Goal: Task Accomplishment & Management: Manage account settings

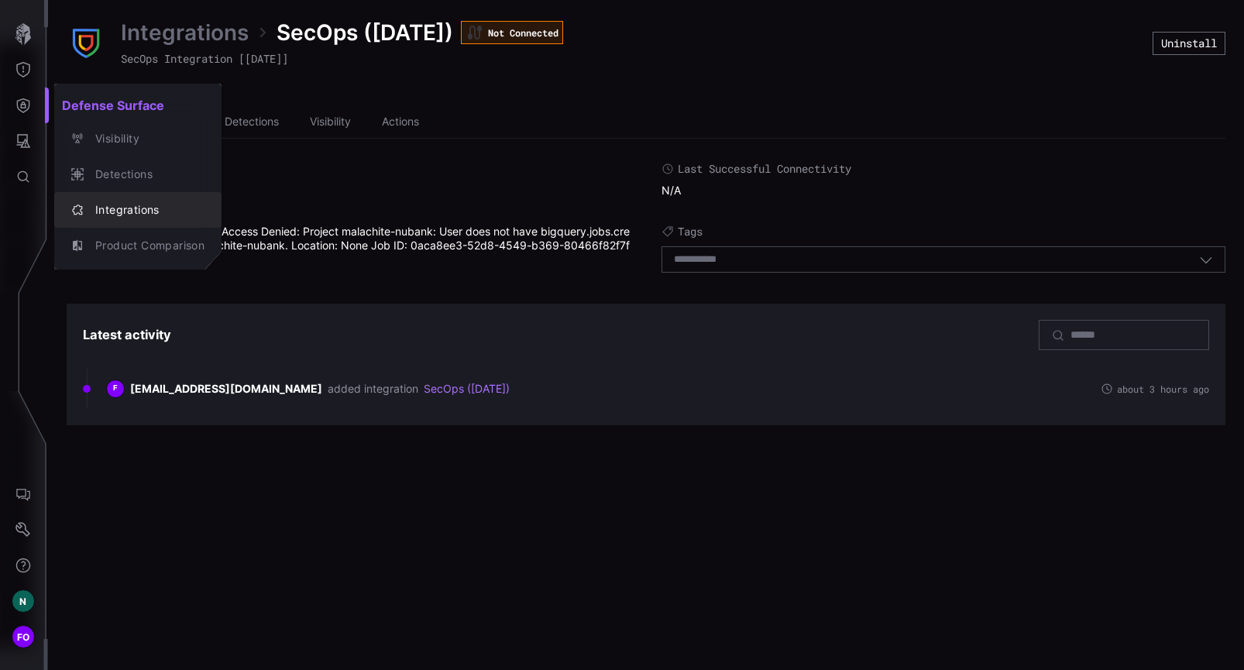
click at [122, 211] on div "Integrations" at bounding box center [146, 210] width 117 height 19
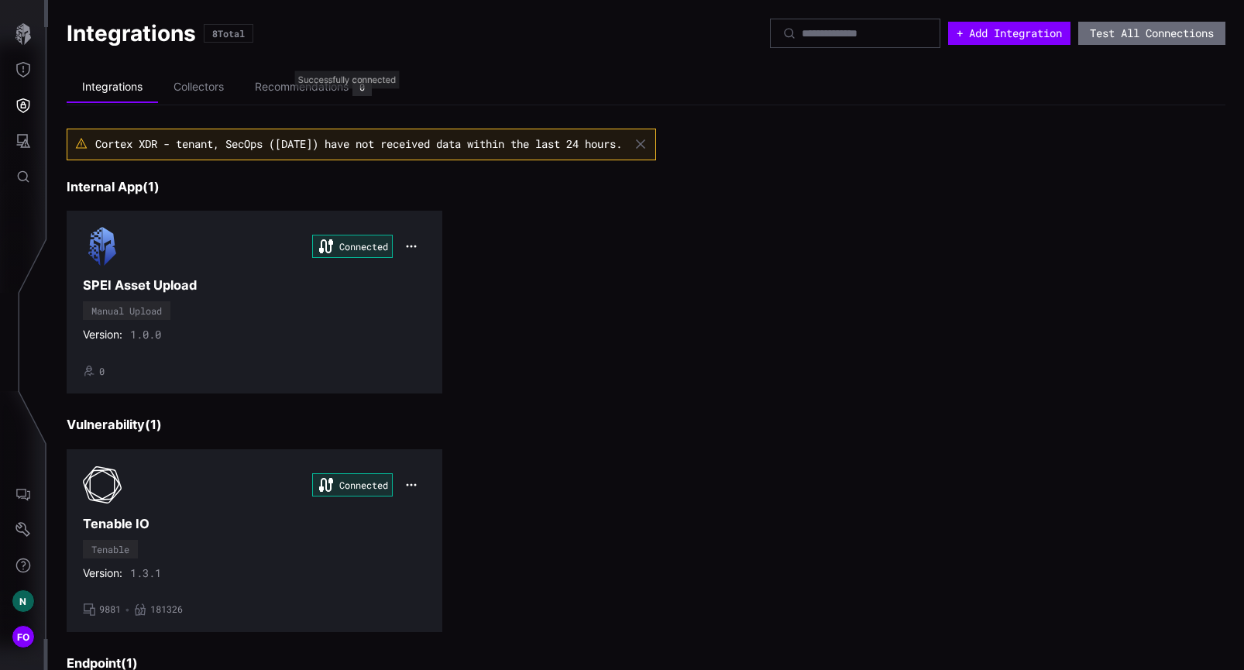
scroll to position [942, 0]
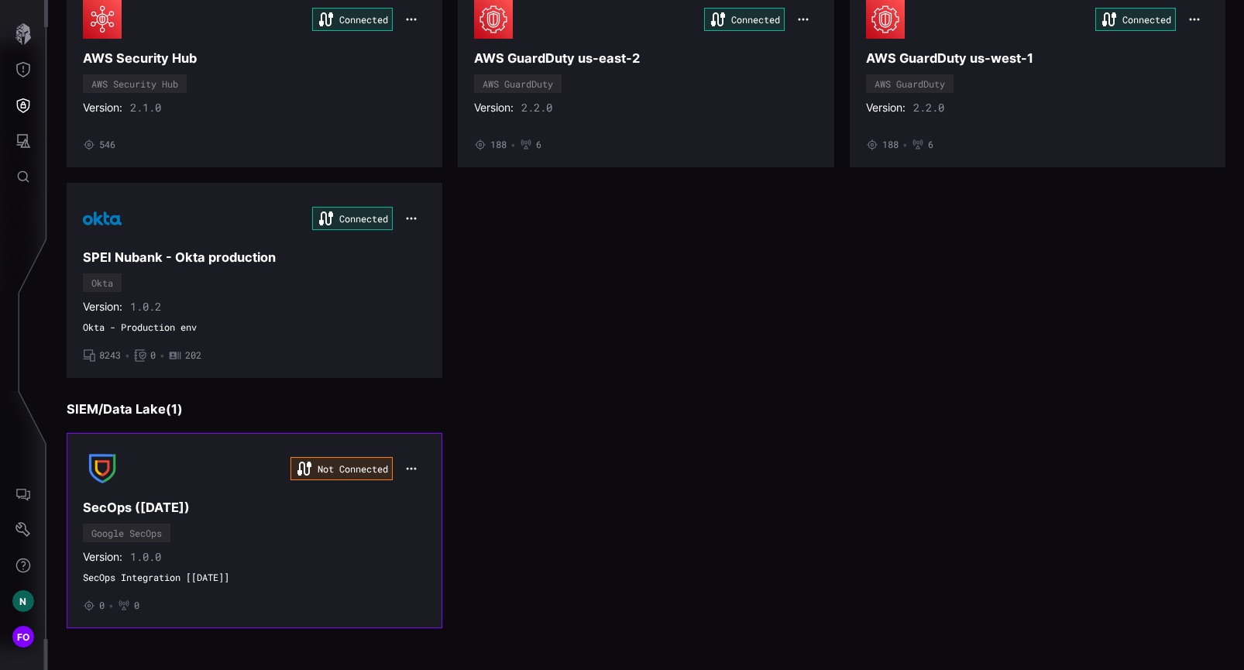
click at [407, 469] on icon "button" at bounding box center [412, 468] width 10 height 2
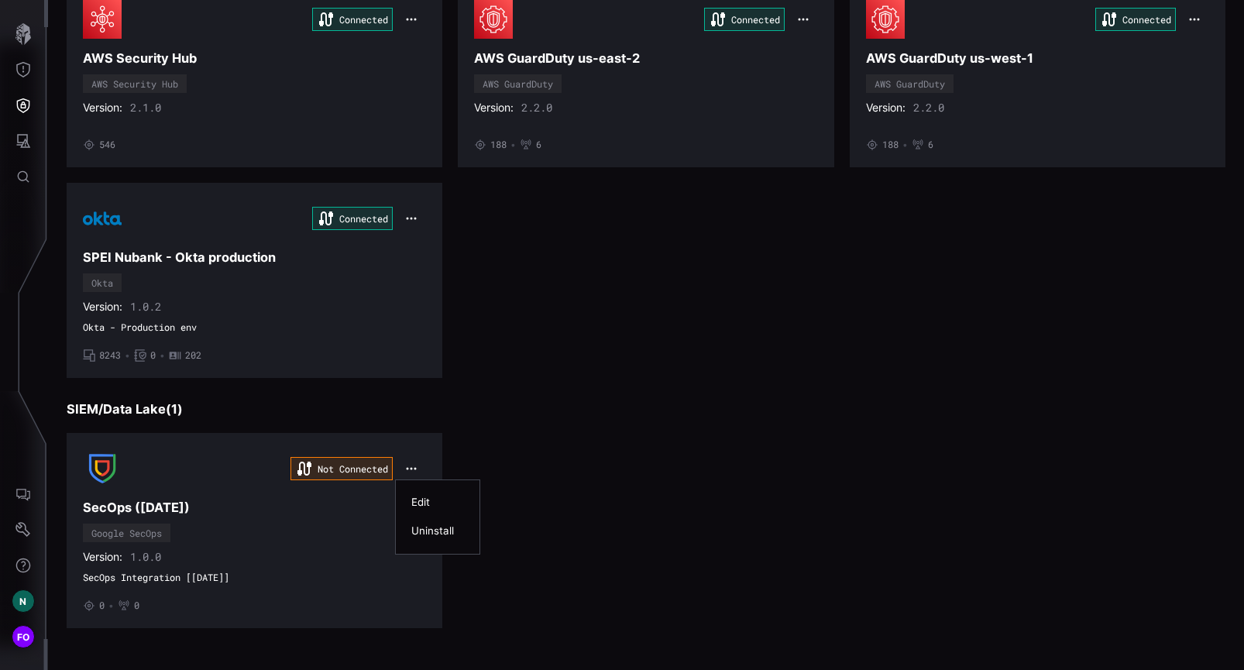
click at [437, 504] on div "Edit" at bounding box center [437, 502] width 53 height 13
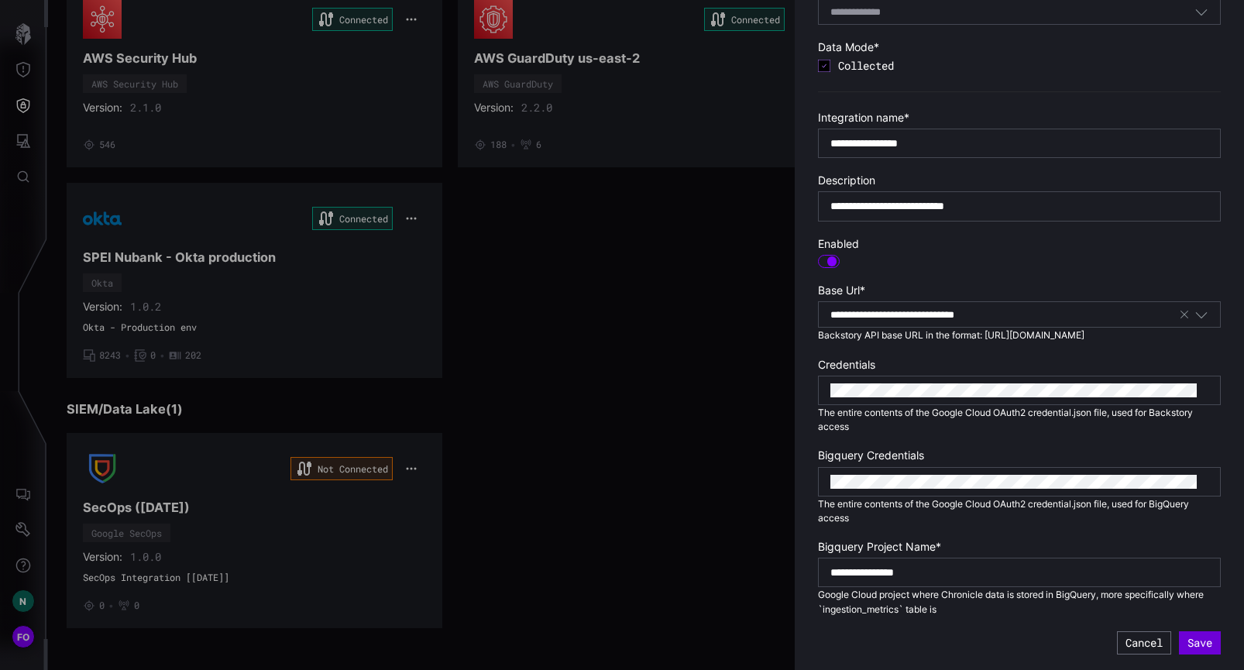
scroll to position [0, 0]
click at [1186, 646] on button "Save" at bounding box center [1200, 642] width 42 height 23
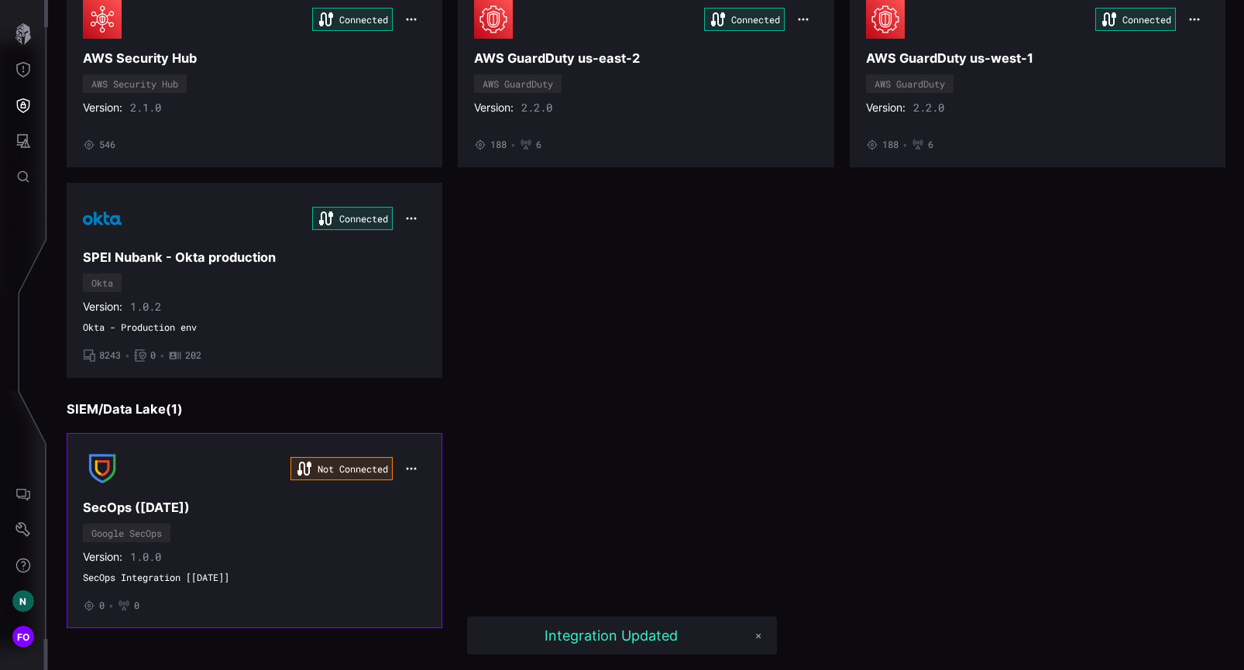
click at [225, 463] on div "Not Connected" at bounding box center [254, 468] width 343 height 39
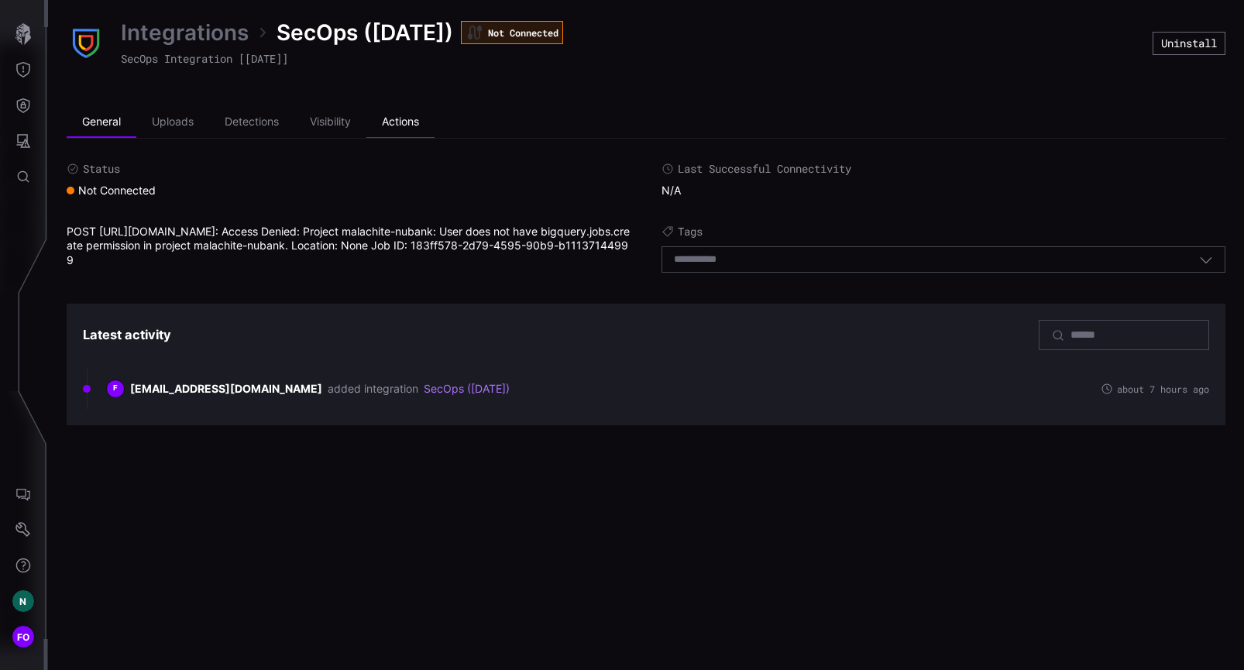
click at [406, 122] on li "Actions" at bounding box center [400, 122] width 68 height 31
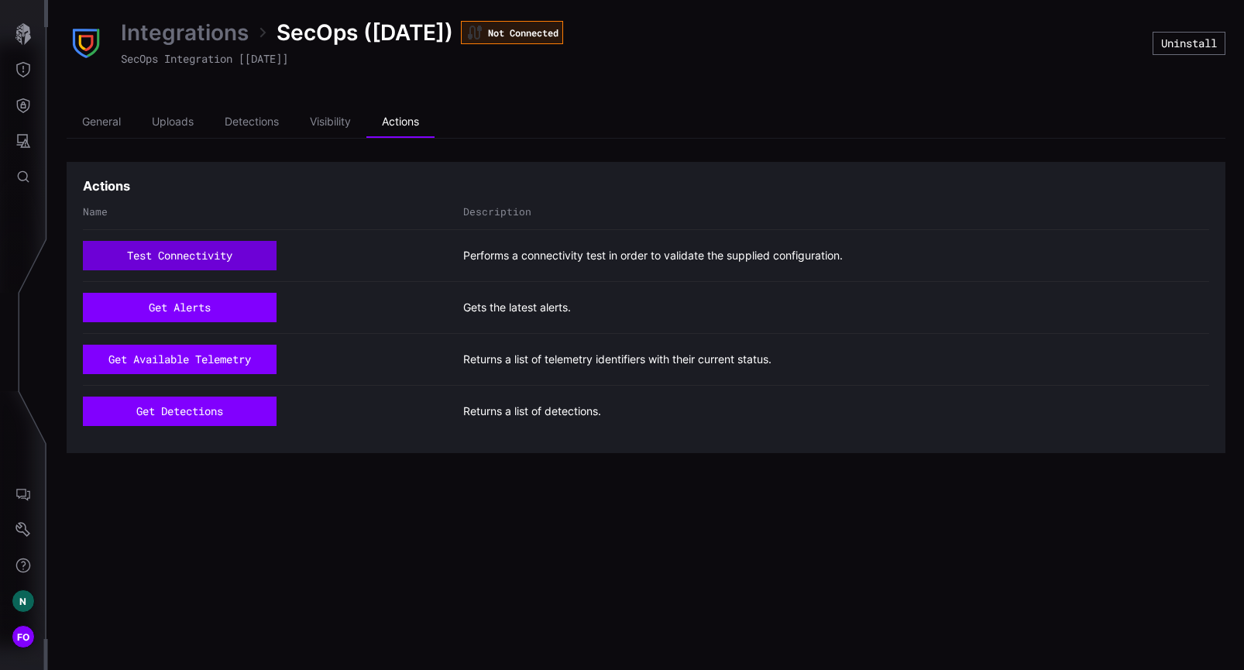
click at [151, 249] on button "test connectivity" at bounding box center [180, 255] width 194 height 29
click at [106, 125] on li "General" at bounding box center [102, 122] width 70 height 31
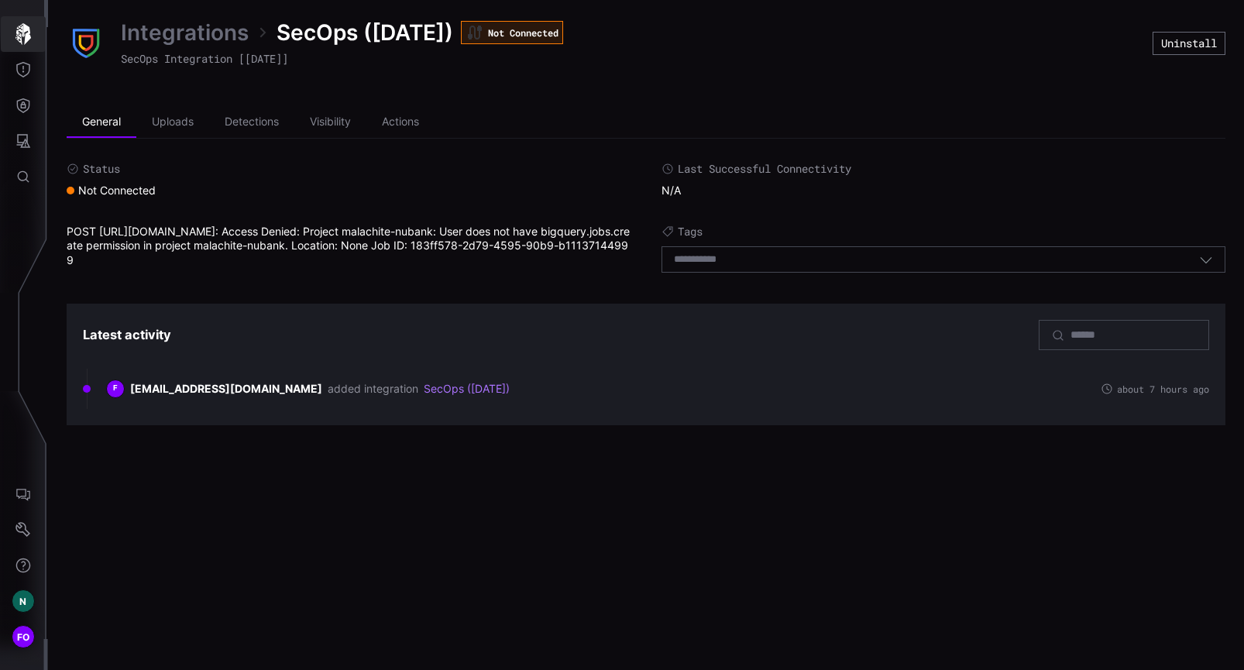
click at [27, 35] on icon "button" at bounding box center [22, 34] width 15 height 22
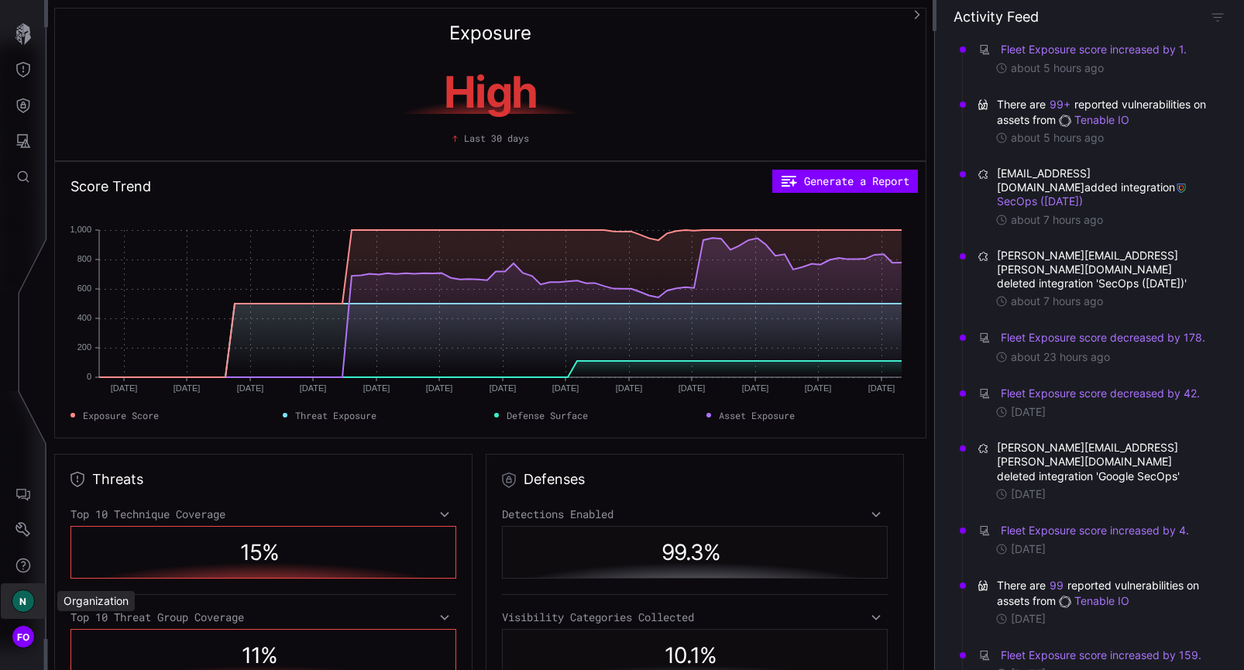
click at [22, 607] on span "N" at bounding box center [22, 601] width 7 height 16
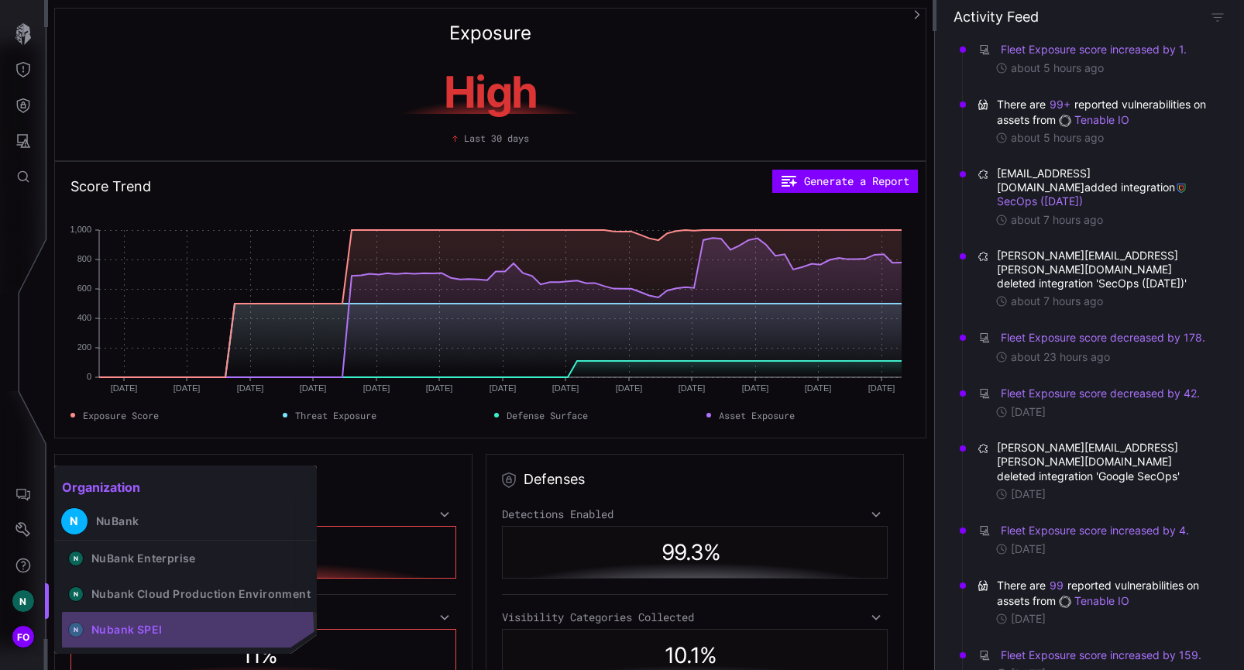
click at [156, 629] on div "Nubank SPEI" at bounding box center [126, 630] width 70 height 14
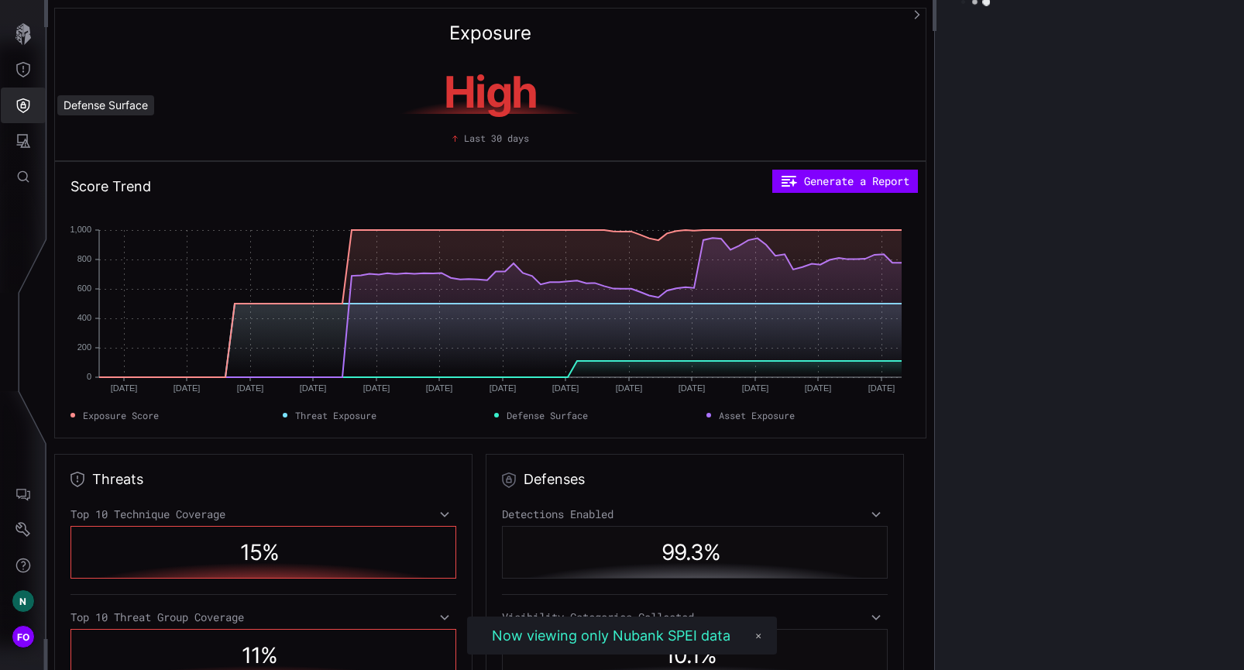
click at [27, 108] on icon "Defense Surface" at bounding box center [22, 105] width 15 height 15
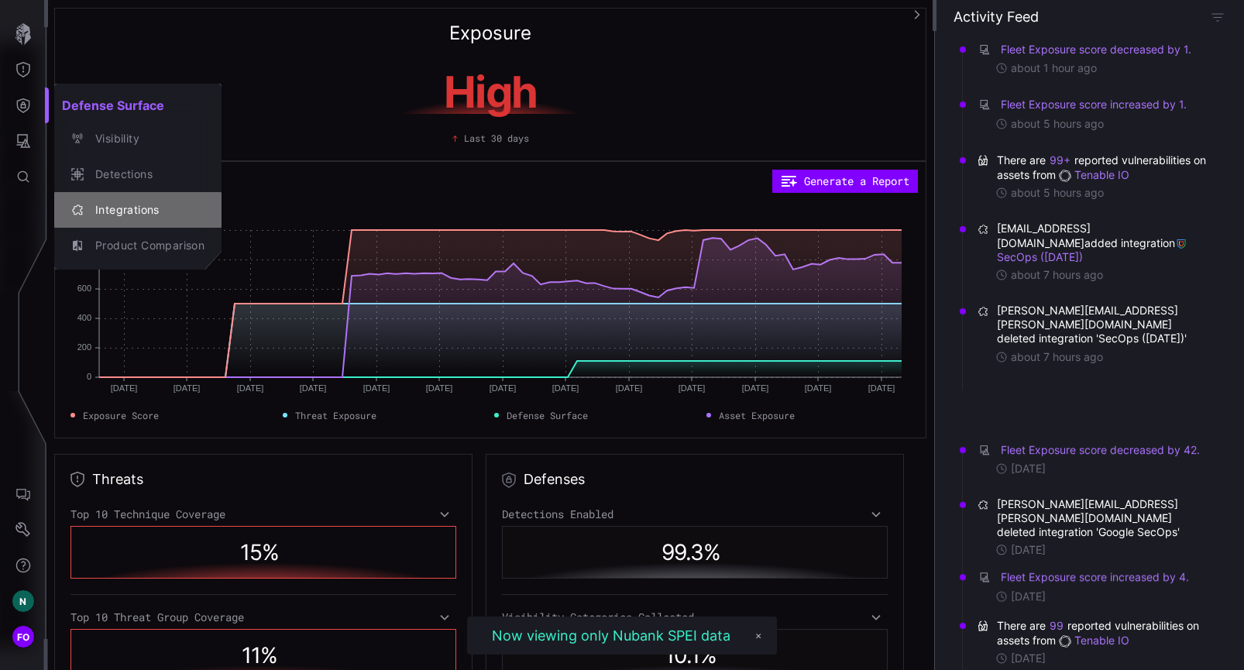
click at [108, 207] on div "Integrations" at bounding box center [146, 210] width 117 height 19
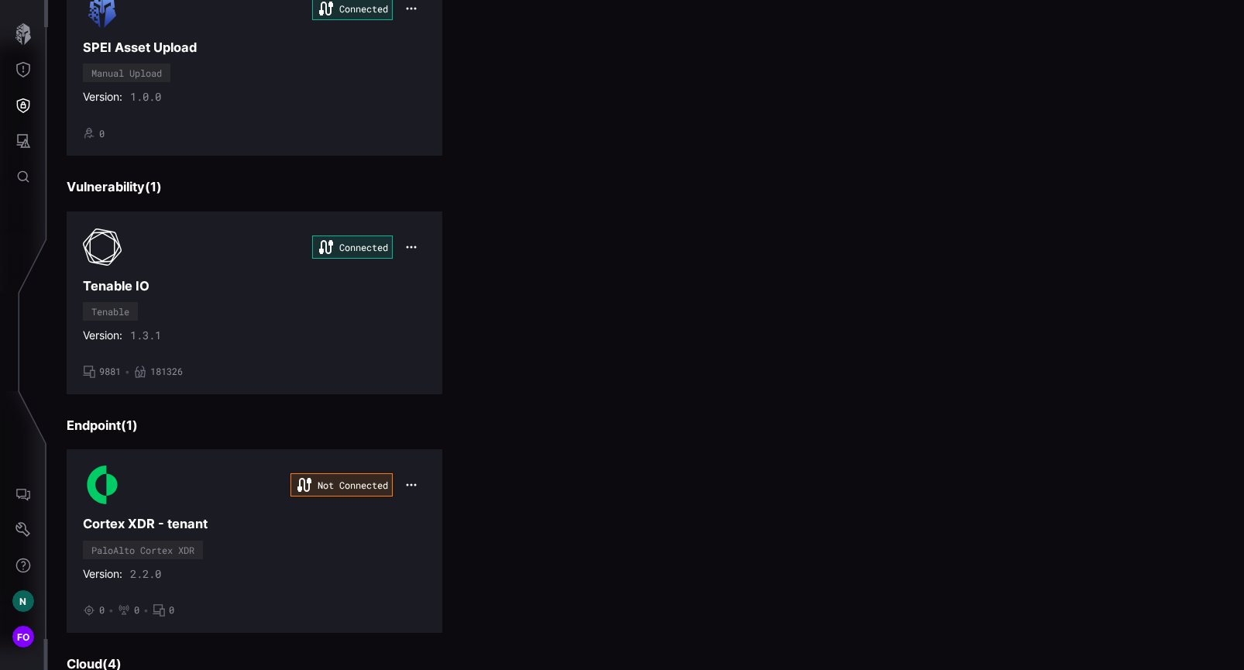
scroll to position [942, 0]
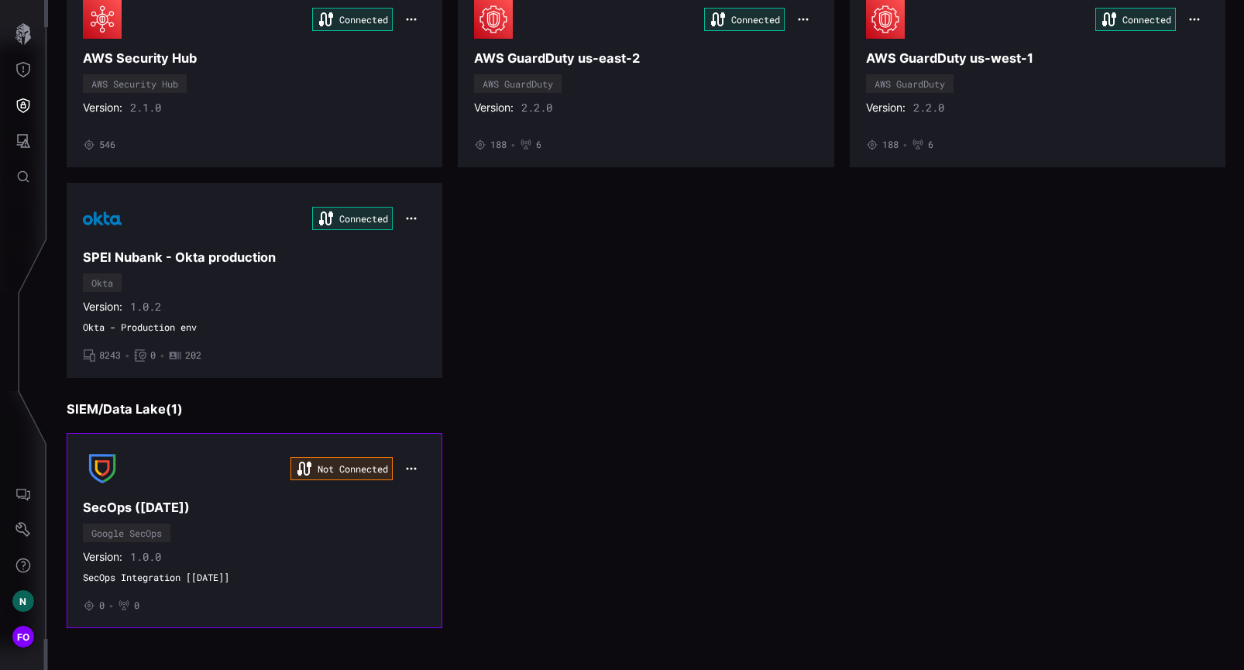
click at [366, 535] on div "Not Connected SecOps (Sep 2025) Google SecOps Version: 1.0.0 SecOps Integration…" at bounding box center [254, 530] width 343 height 163
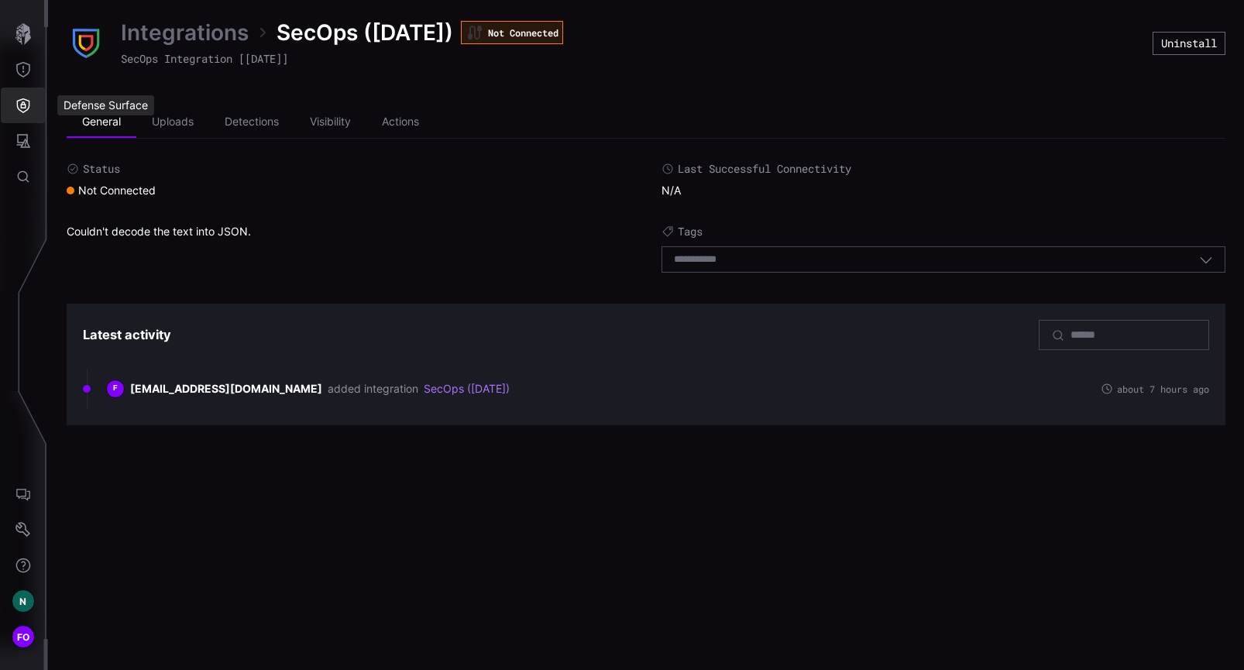
click at [22, 106] on icon "Defense Surface" at bounding box center [22, 105] width 15 height 15
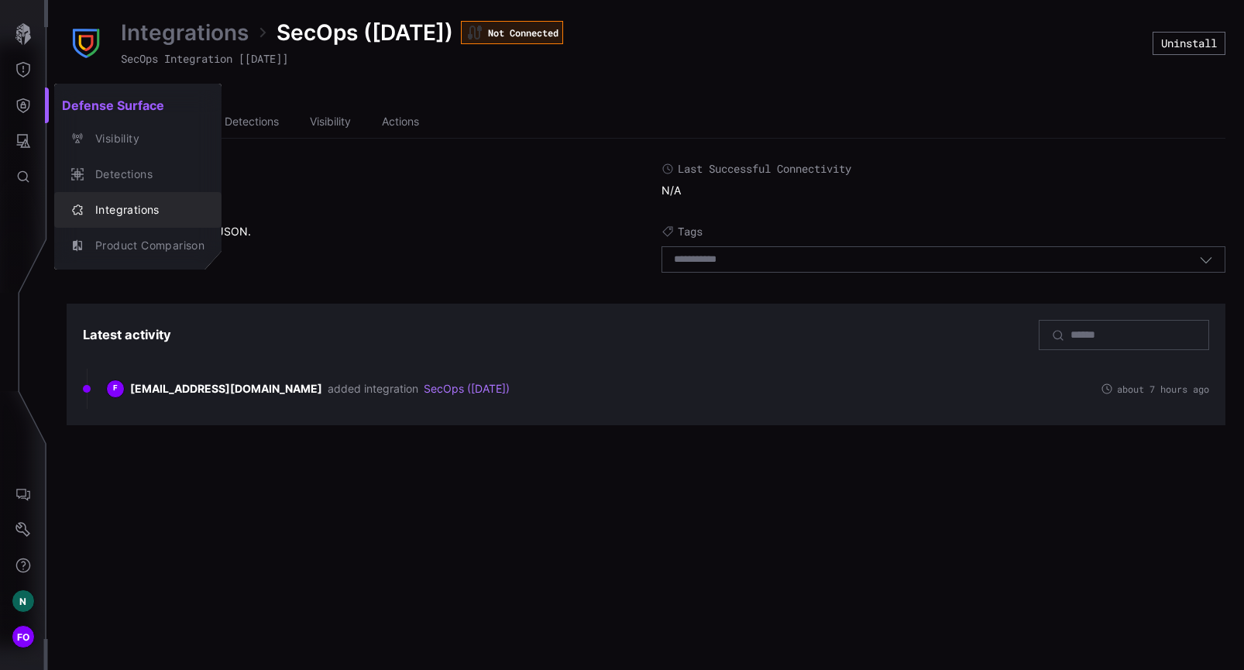
click at [126, 201] on div "Integrations" at bounding box center [146, 210] width 117 height 19
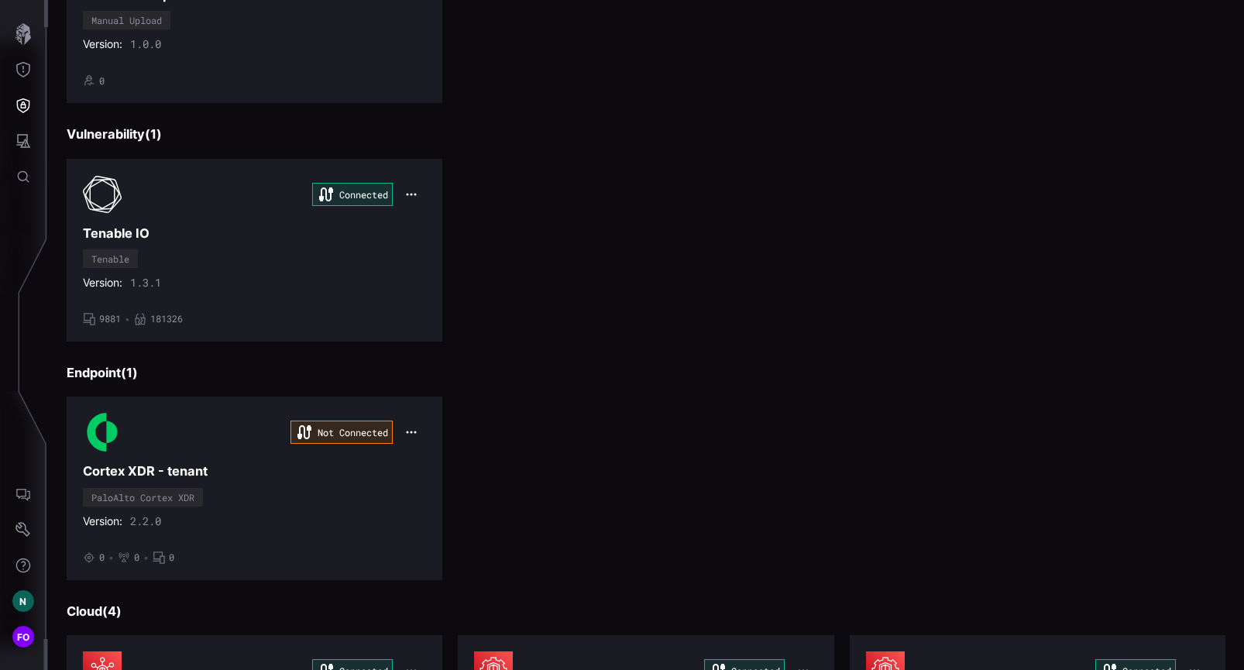
scroll to position [942, 0]
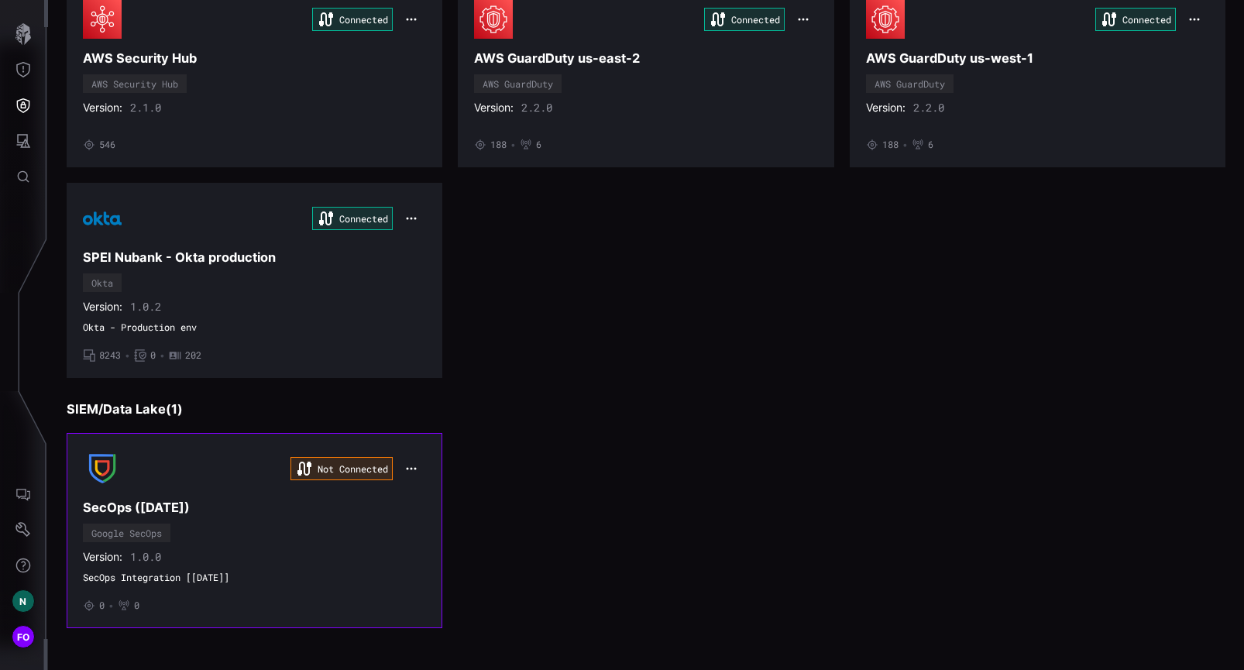
click at [409, 468] on icon "button" at bounding box center [411, 468] width 12 height 12
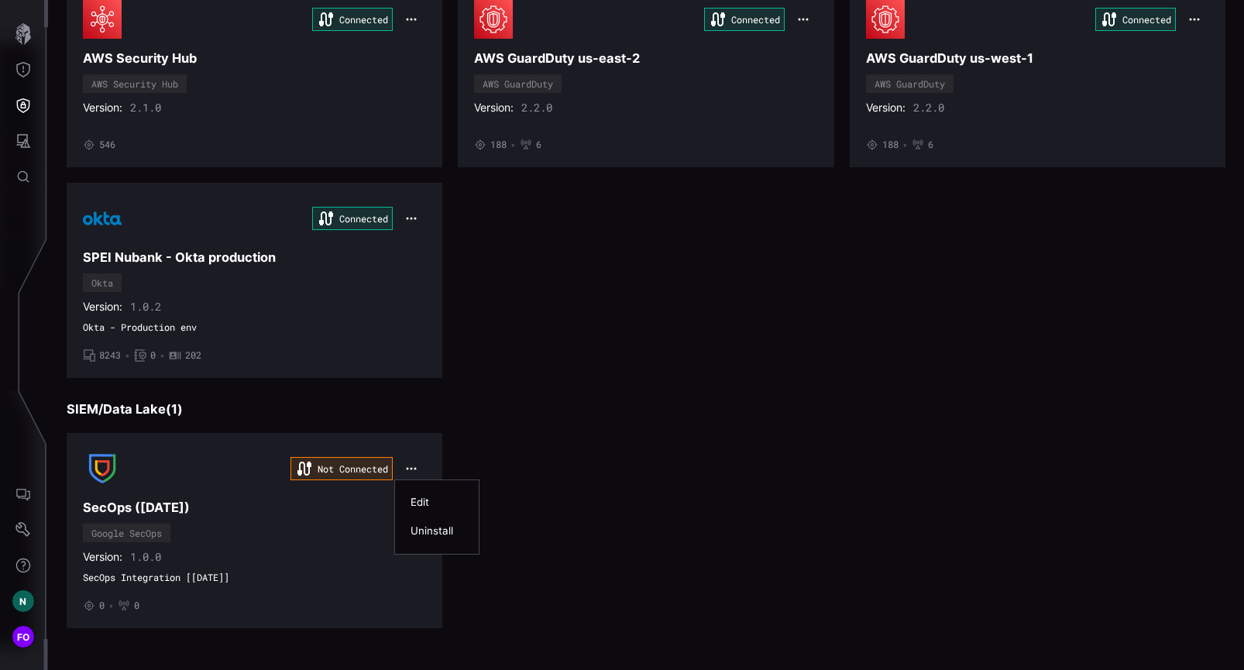
click at [446, 502] on div "Edit" at bounding box center [436, 502] width 53 height 13
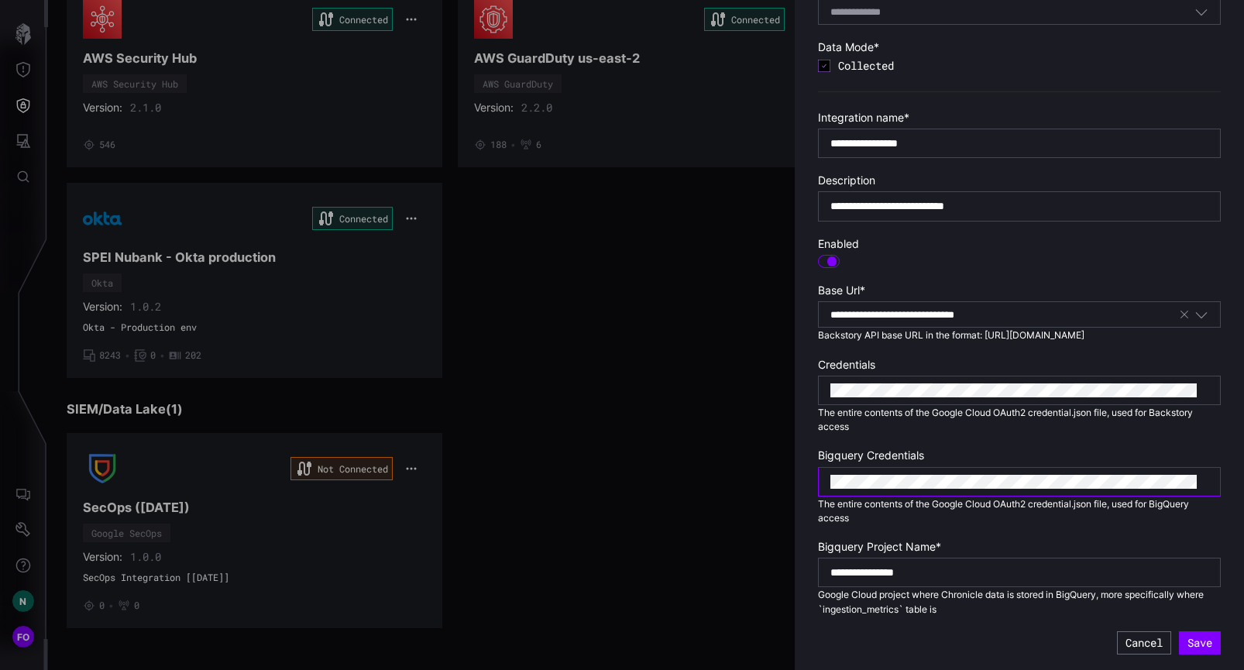
scroll to position [98, 0]
click at [566, 407] on div at bounding box center [622, 335] width 1244 height 670
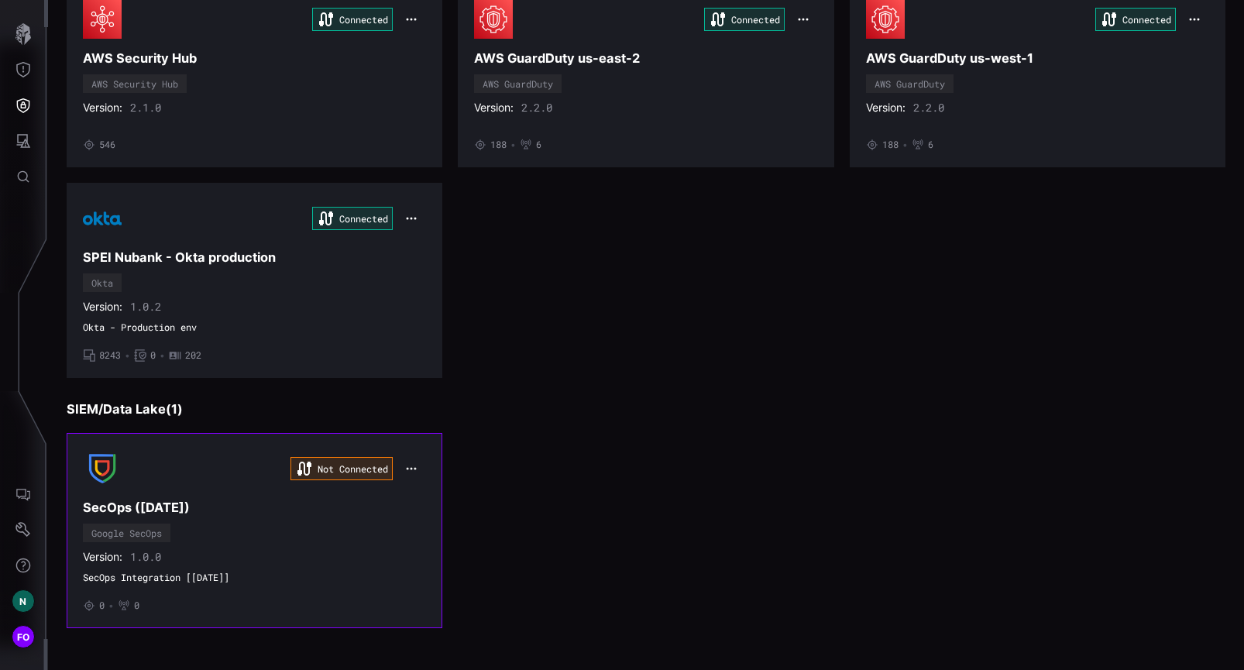
click at [407, 472] on icon "button" at bounding box center [412, 468] width 12 height 12
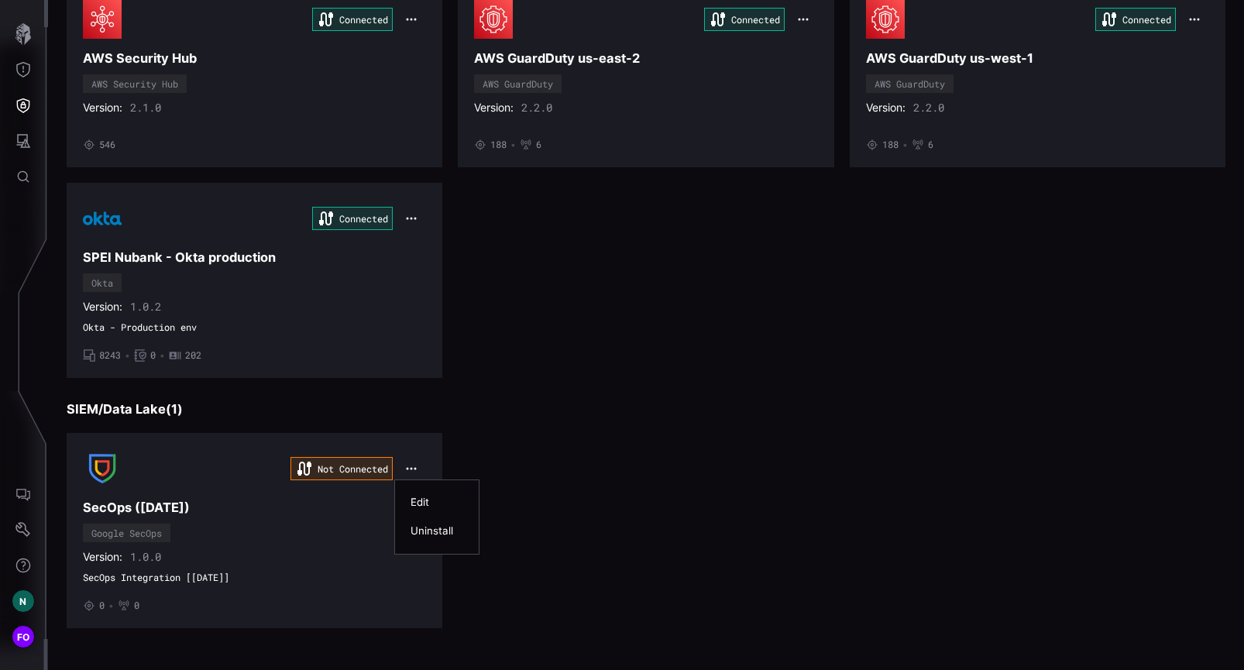
click at [445, 532] on div "Uninstall" at bounding box center [436, 530] width 53 height 13
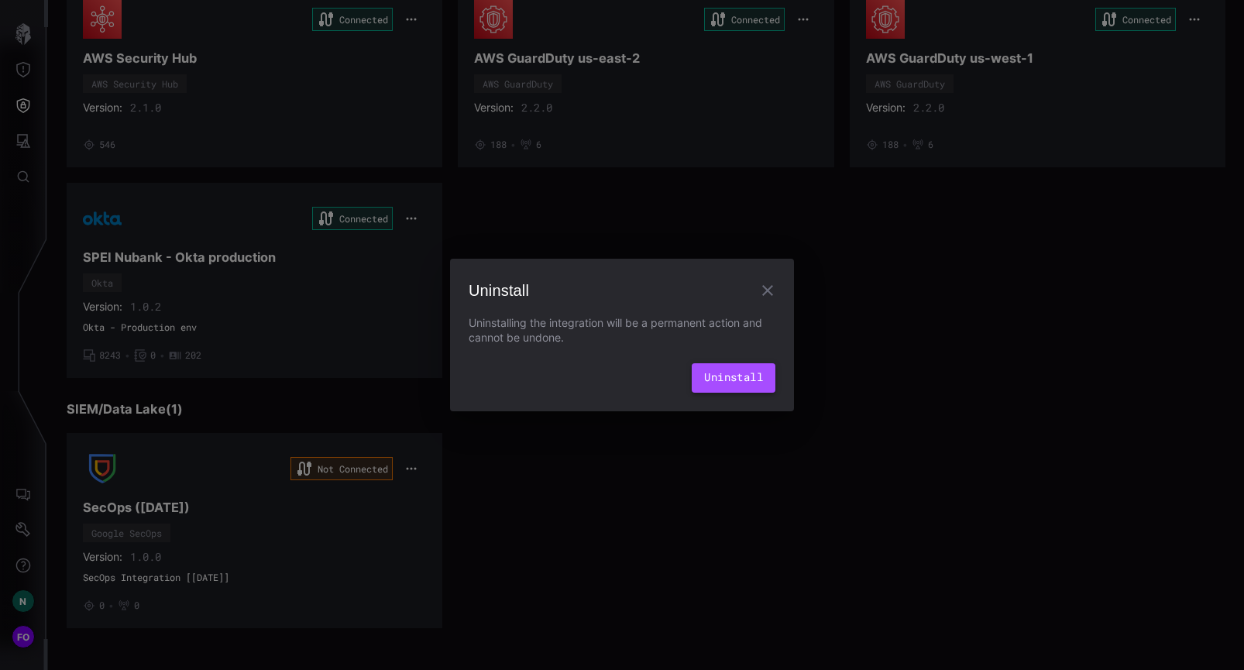
click at [725, 376] on button "Uninstall" at bounding box center [734, 377] width 84 height 29
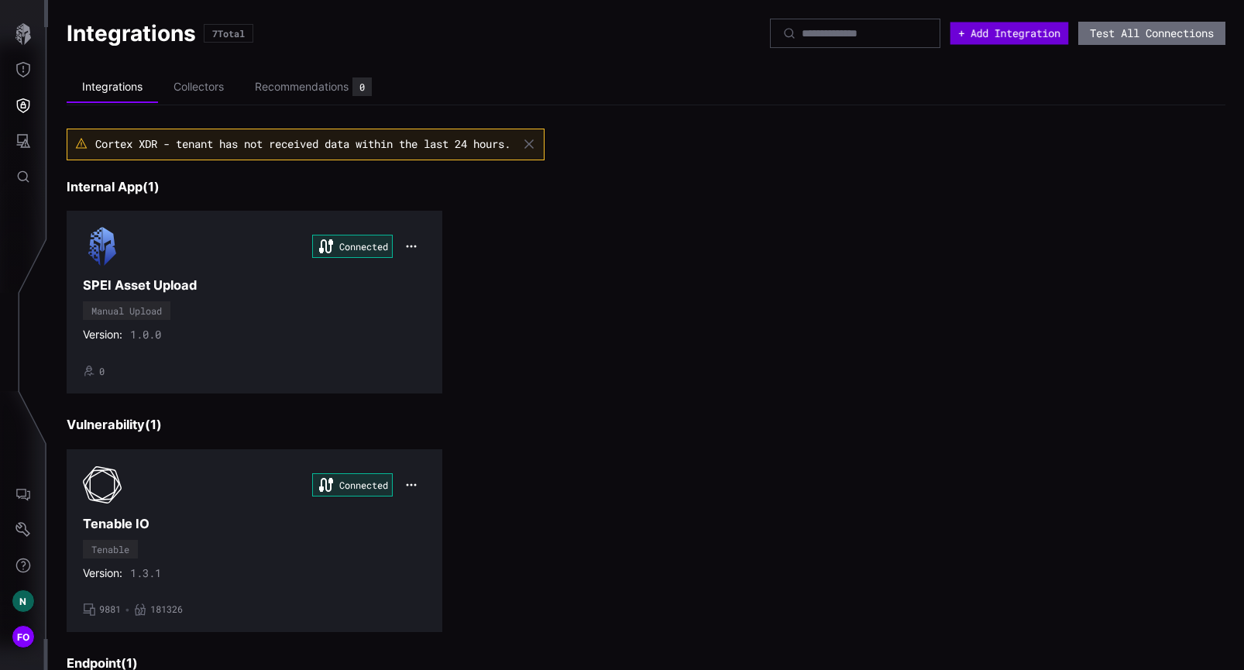
click at [990, 33] on button "+ Add Integration" at bounding box center [1009, 33] width 118 height 22
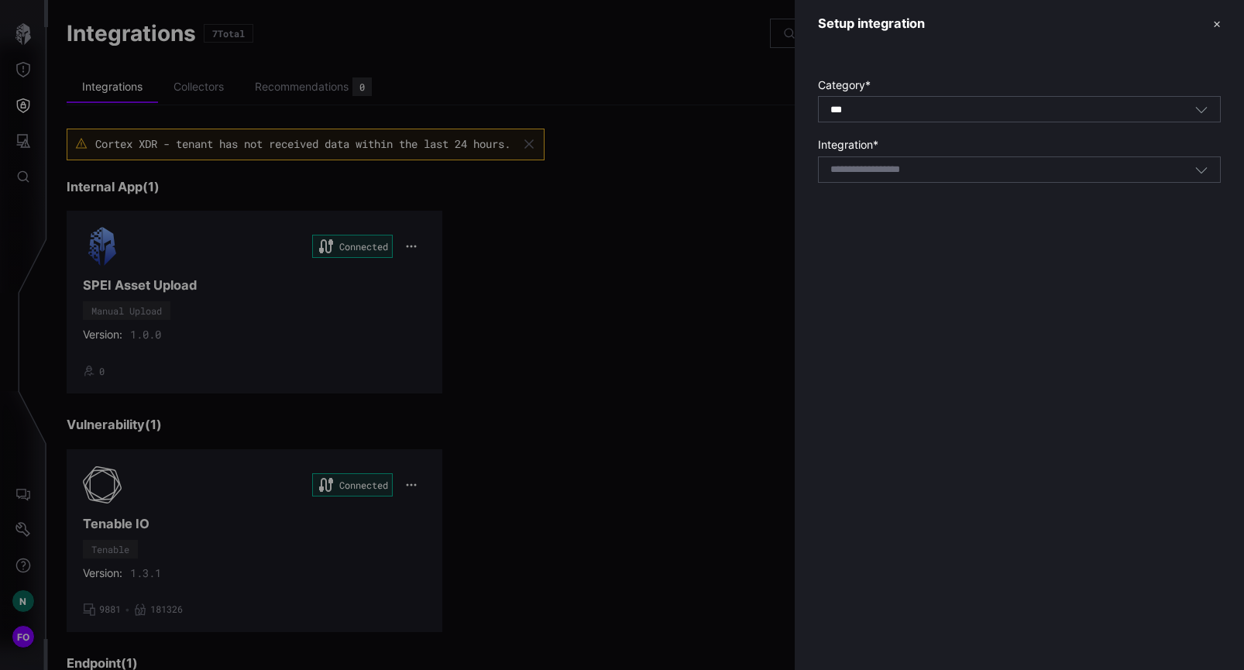
click at [877, 103] on div "*** All" at bounding box center [1012, 110] width 364 height 14
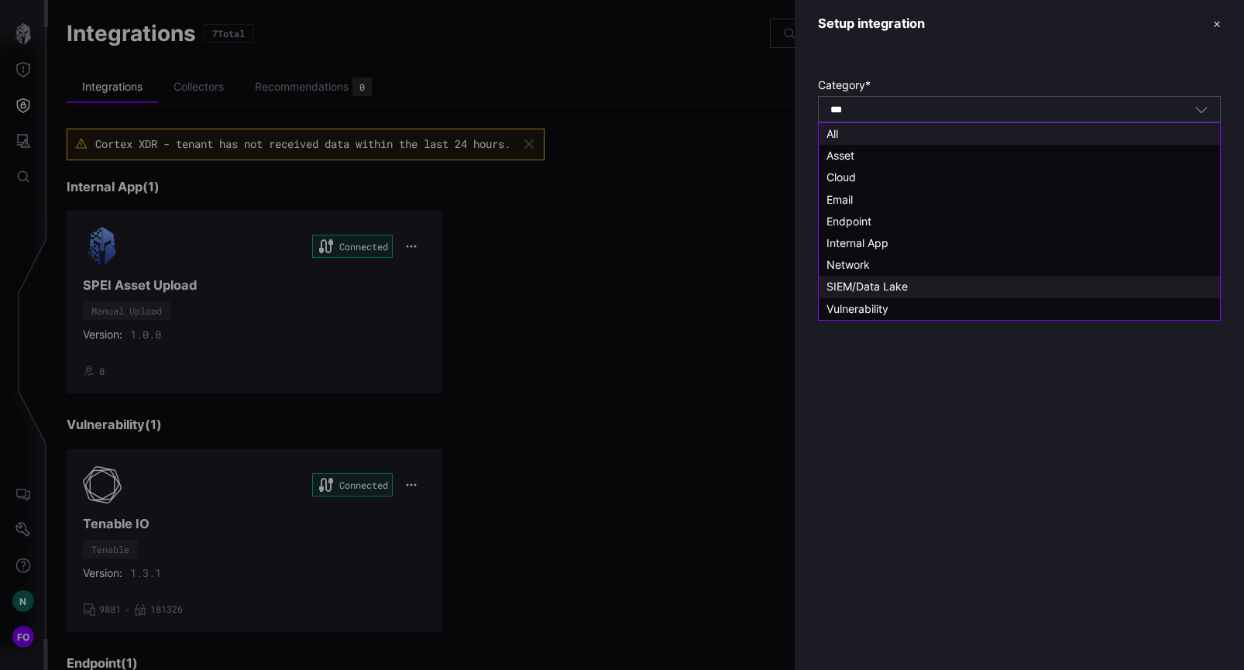
click at [877, 285] on span "SIEM/Data Lake" at bounding box center [866, 286] width 81 height 13
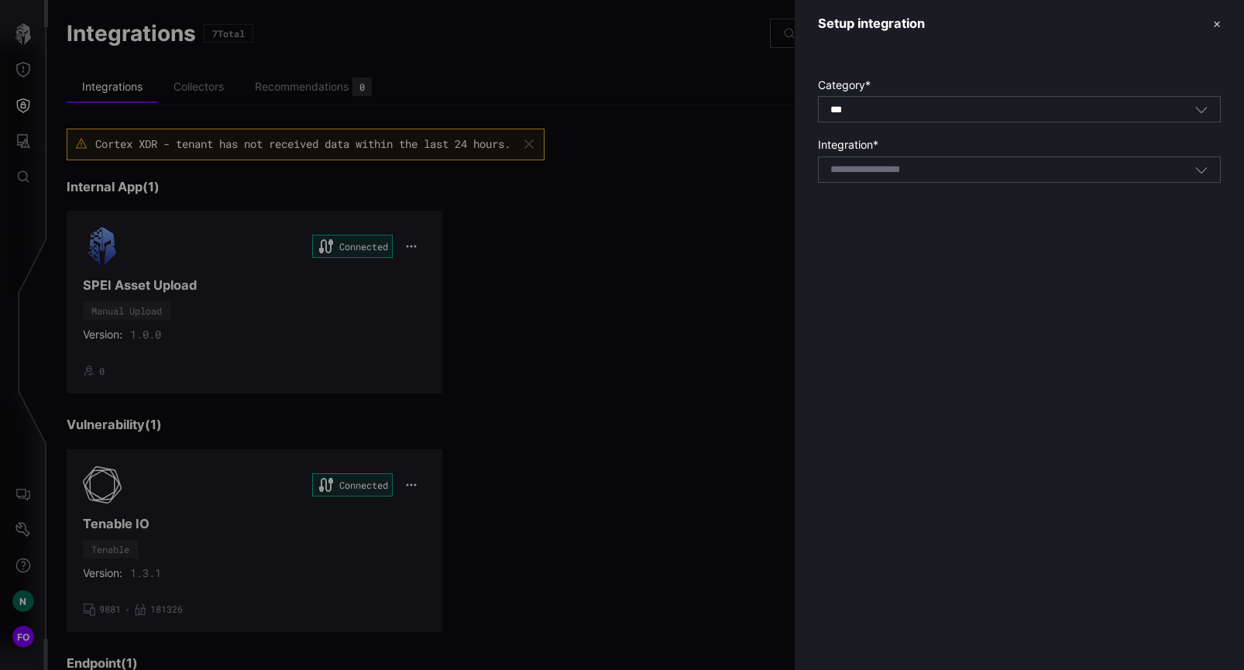
type input "**********"
click at [883, 165] on input at bounding box center [885, 169] width 110 height 13
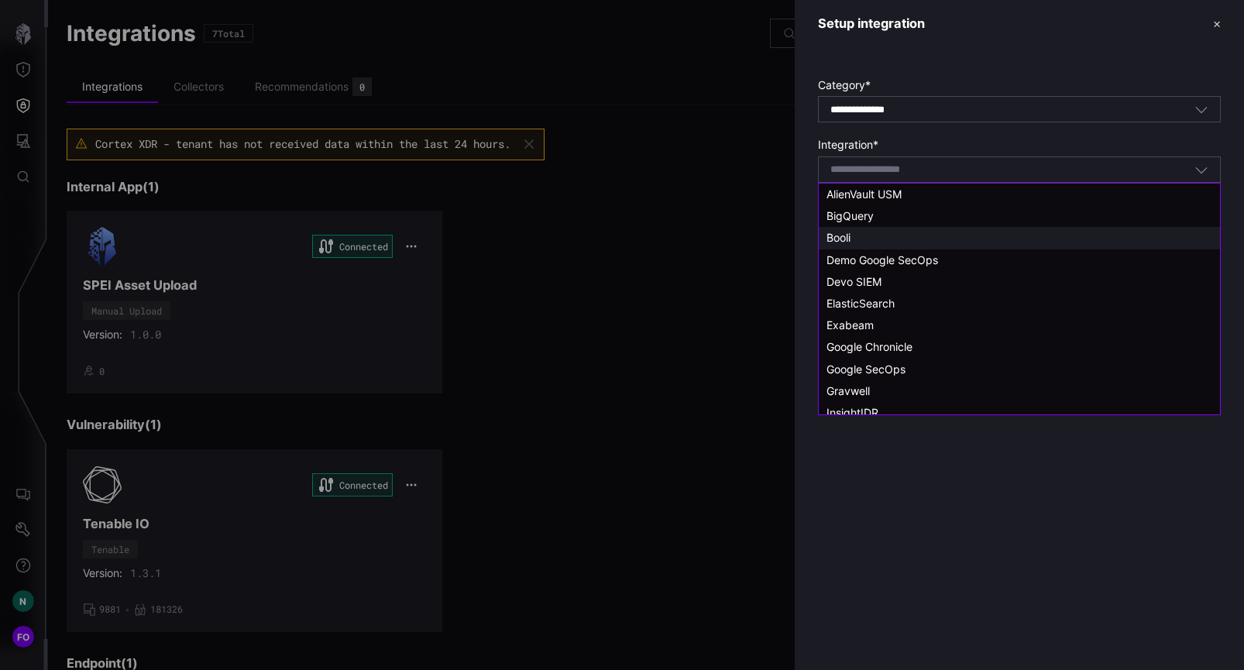
scroll to position [3, 0]
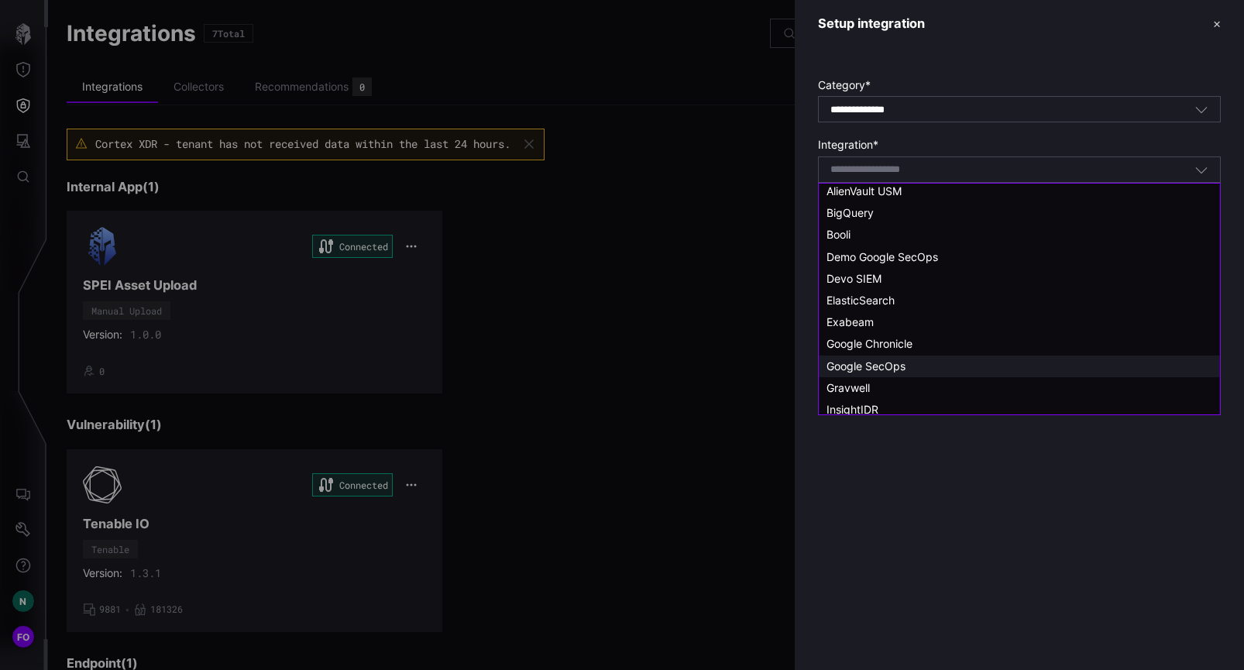
click at [892, 369] on span "Google SecOps" at bounding box center [865, 365] width 79 height 13
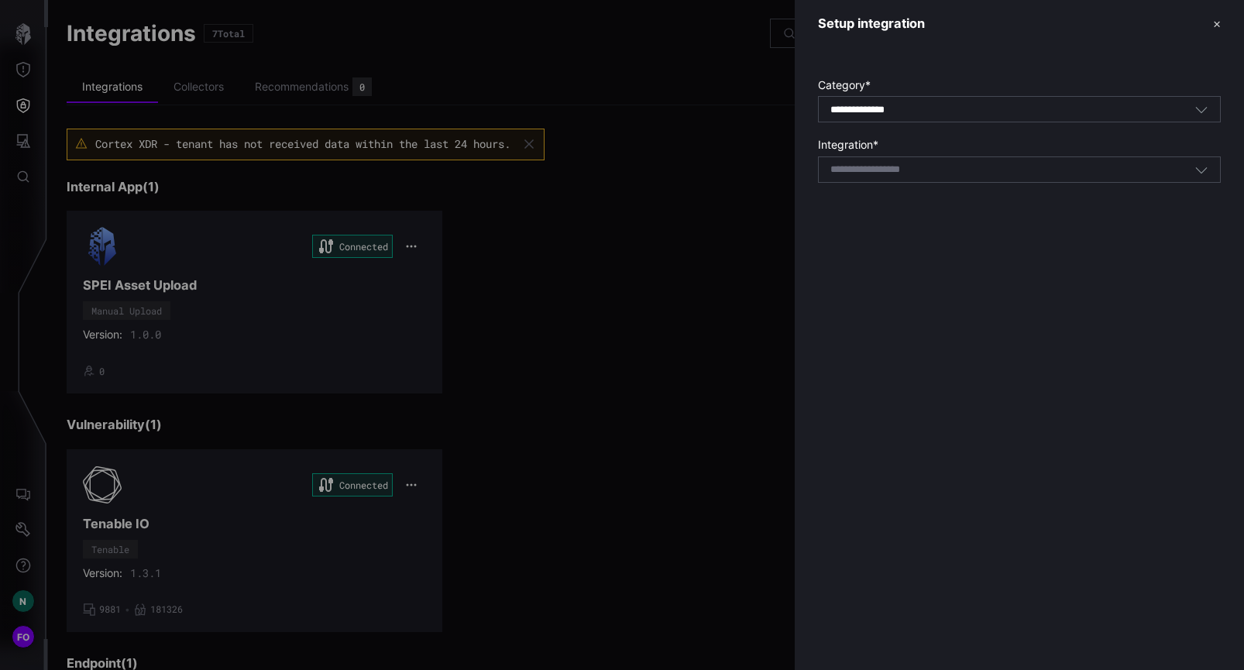
type input "**********"
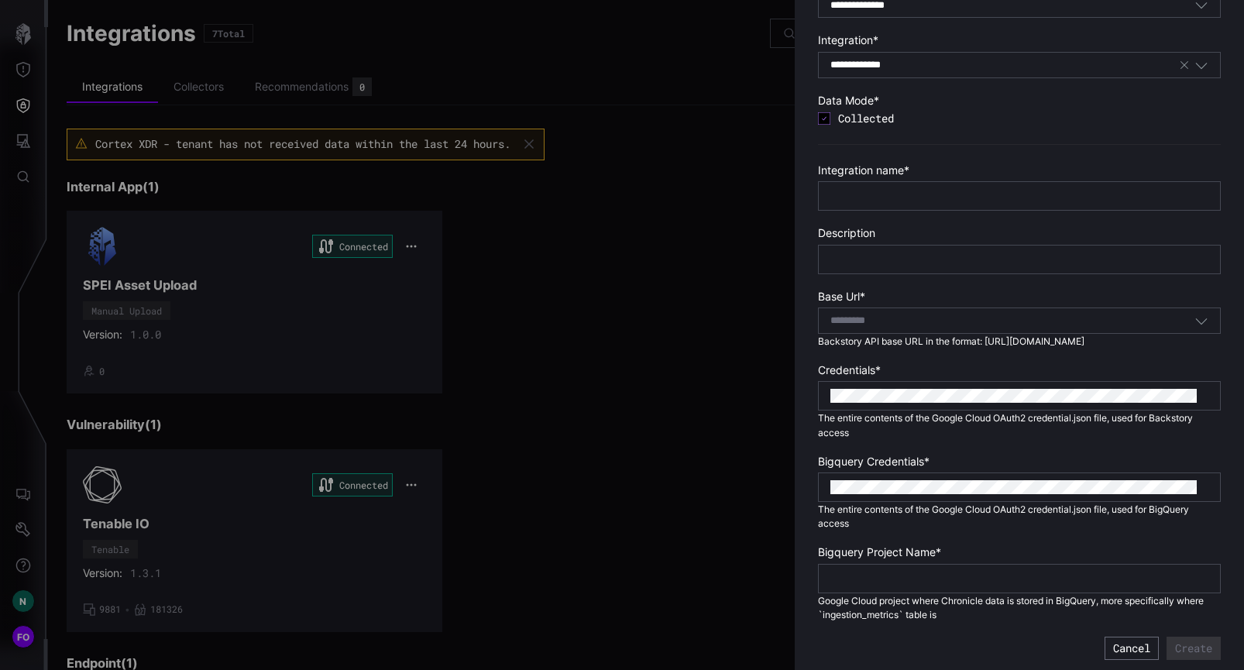
scroll to position [111, 0]
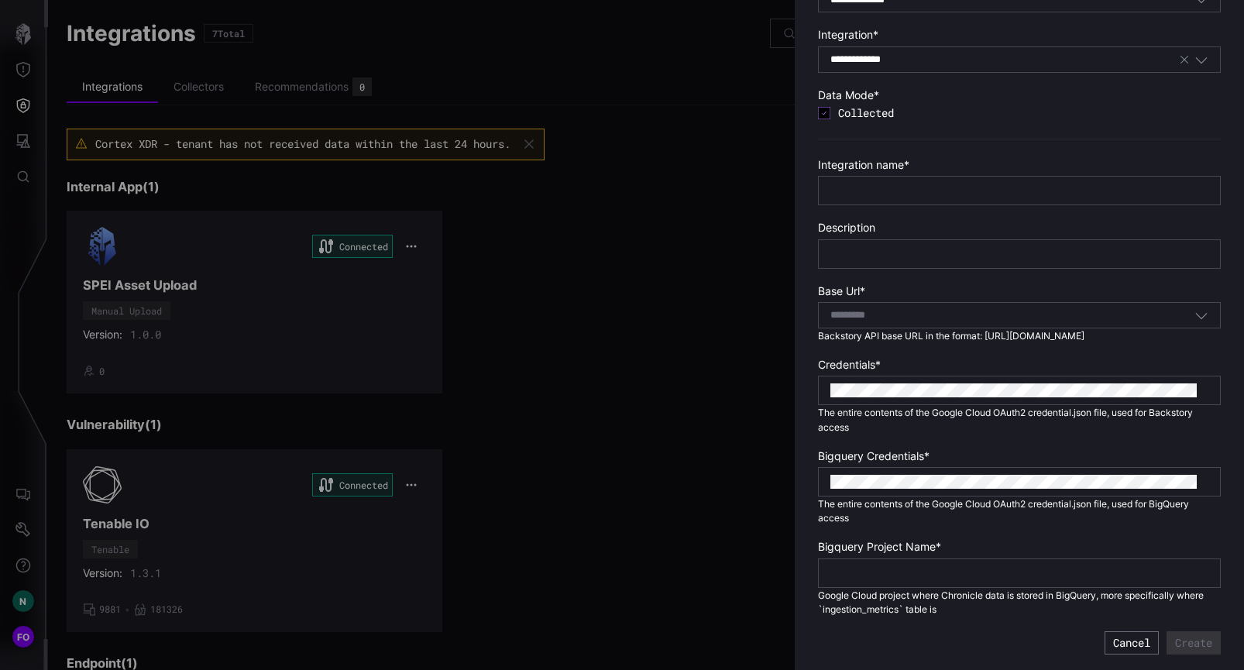
click at [939, 197] on div at bounding box center [1019, 190] width 403 height 29
click at [935, 189] on input "text" at bounding box center [1019, 191] width 378 height 14
click at [880, 252] on input "text" at bounding box center [1019, 254] width 378 height 14
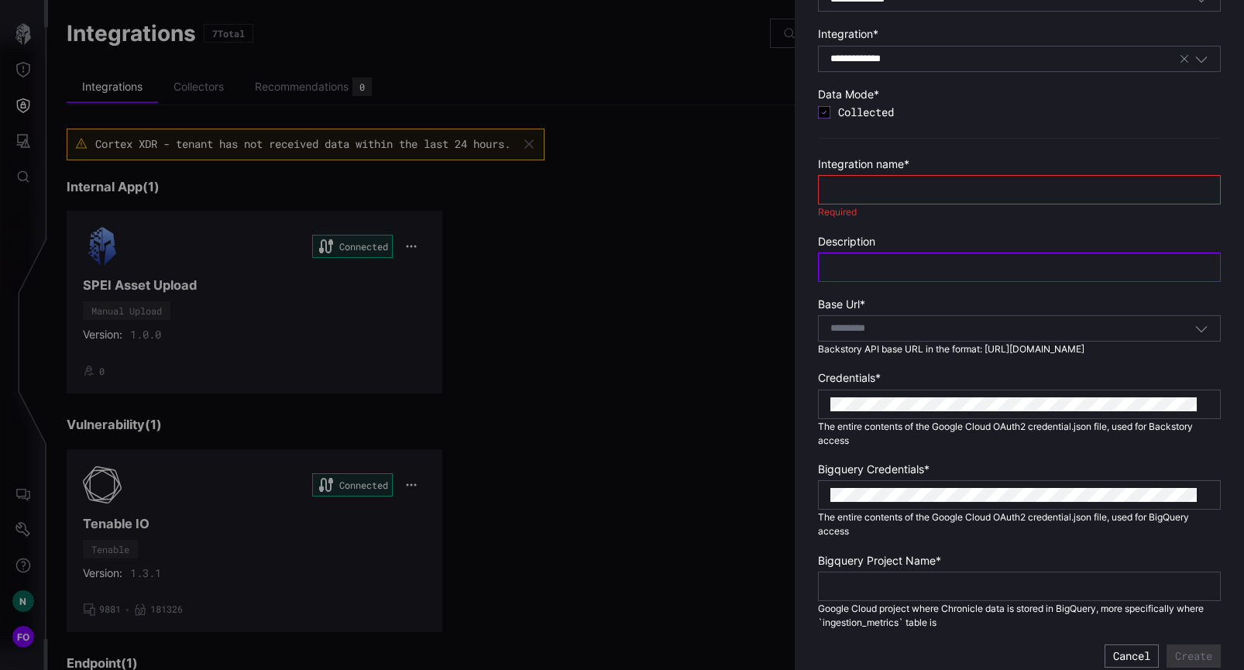
type input "**********"
click at [886, 190] on input "text" at bounding box center [1019, 190] width 378 height 14
type input "**********"
click at [920, 336] on div "Select..." at bounding box center [1019, 328] width 403 height 26
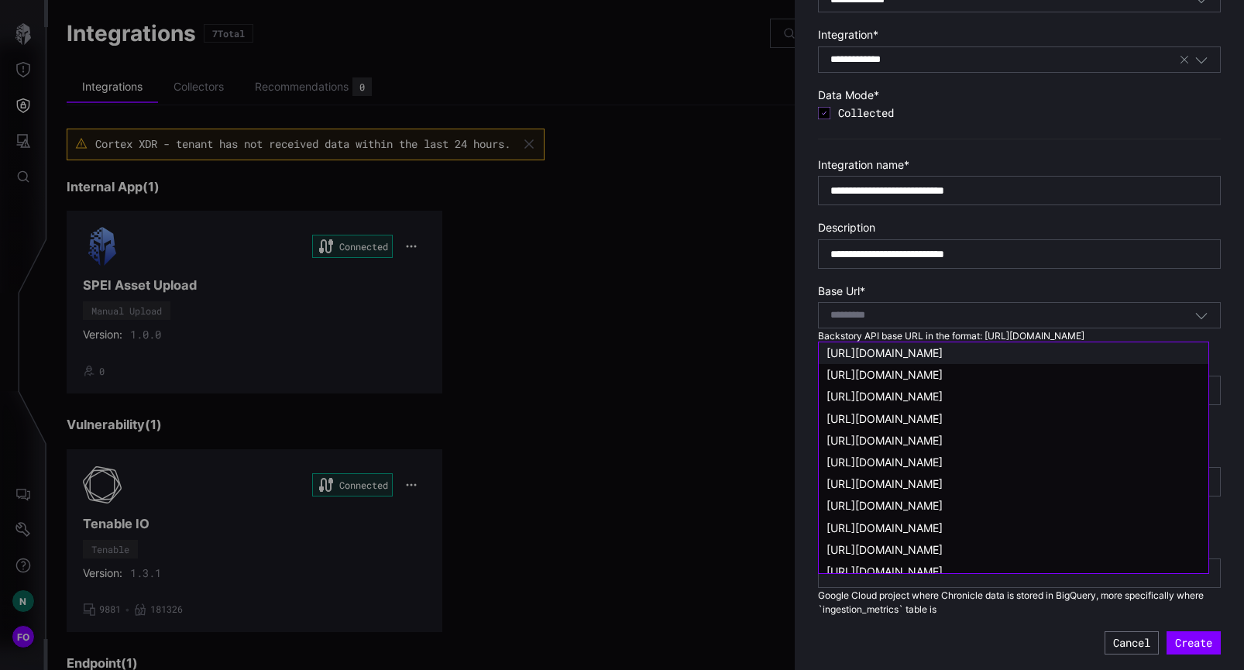
click at [910, 352] on span "[URL][DOMAIN_NAME]" at bounding box center [884, 352] width 116 height 13
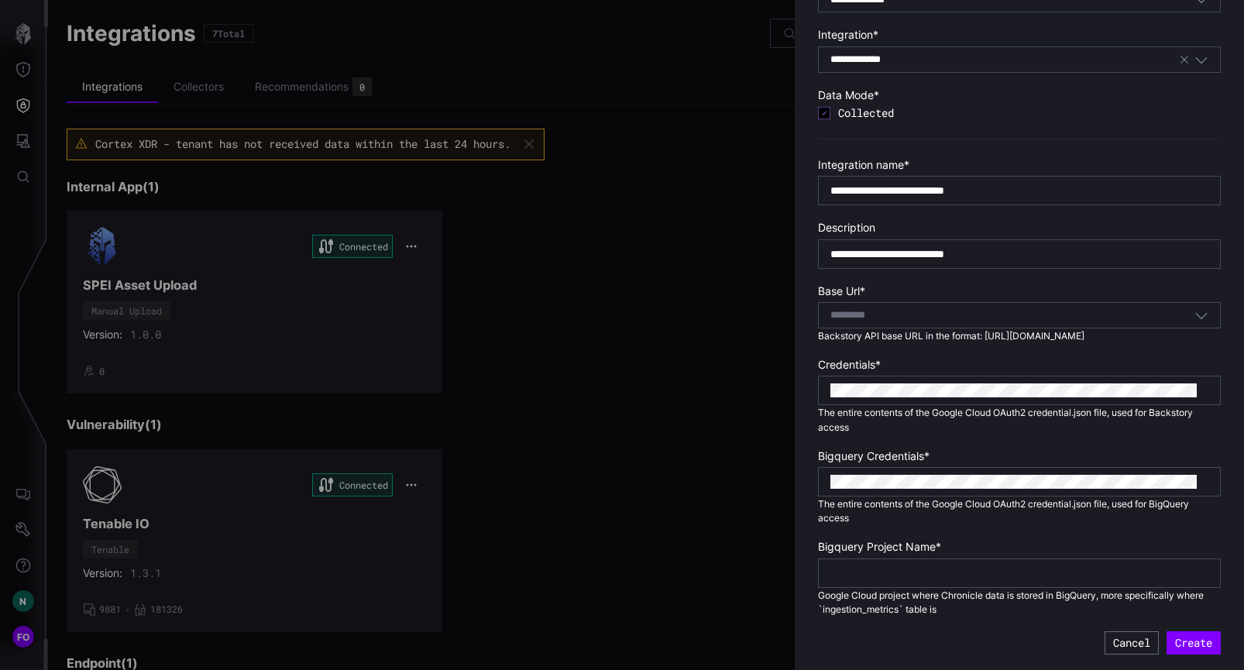
type input "**********"
click at [952, 561] on div at bounding box center [1019, 572] width 403 height 29
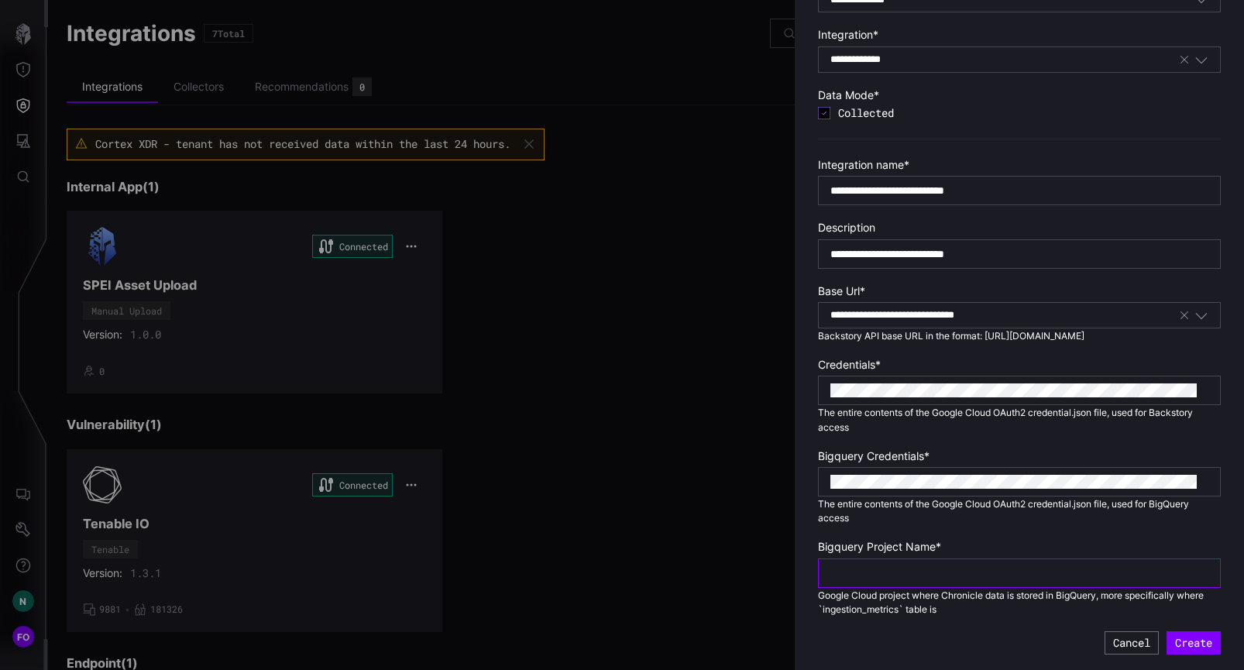
click at [871, 572] on input "text" at bounding box center [1019, 573] width 378 height 14
paste input "**********"
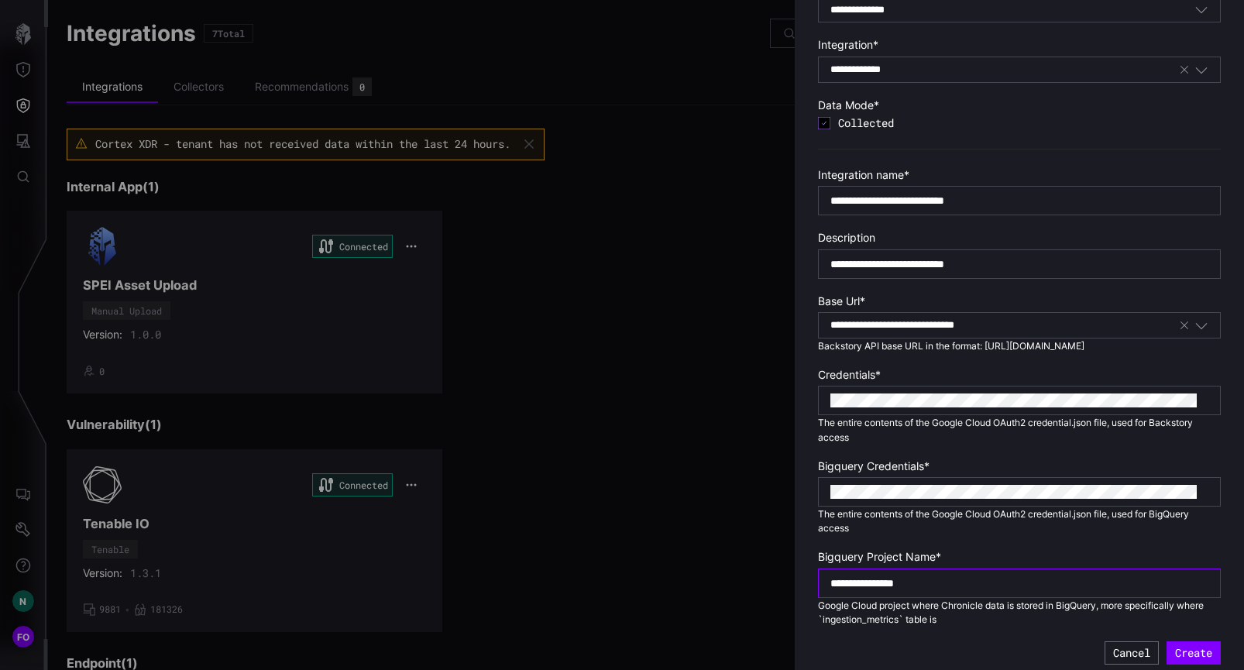
scroll to position [111, 0]
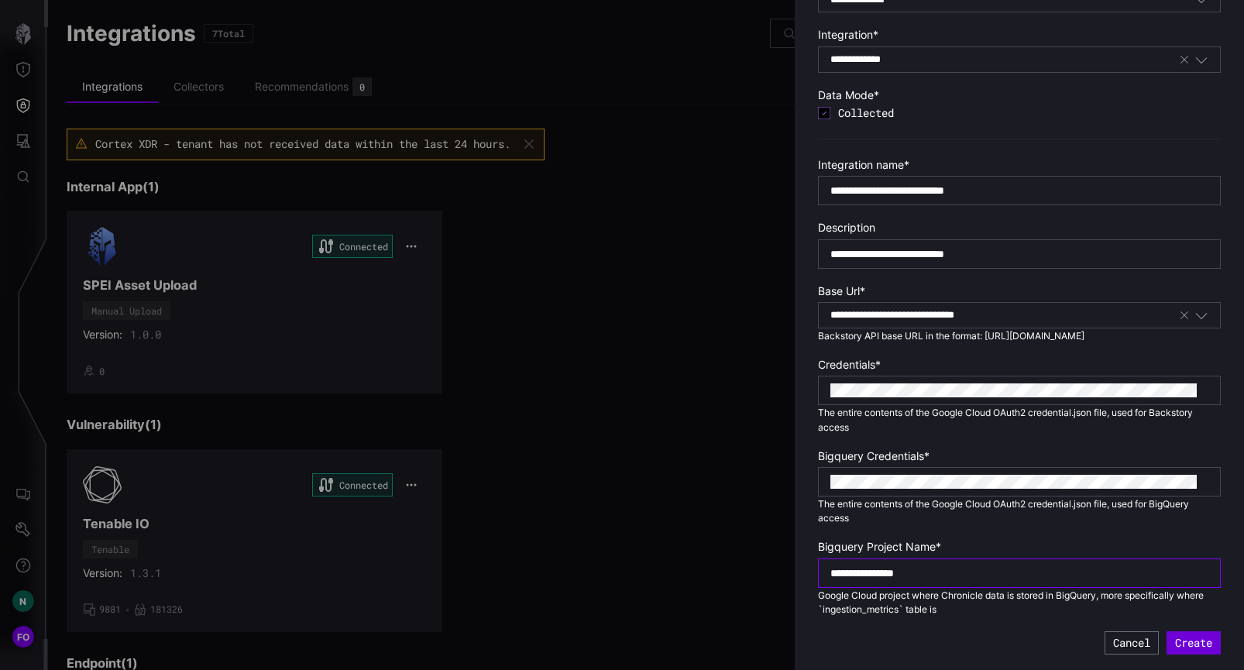
type input "**********"
click at [1187, 644] on button "Create" at bounding box center [1193, 642] width 54 height 23
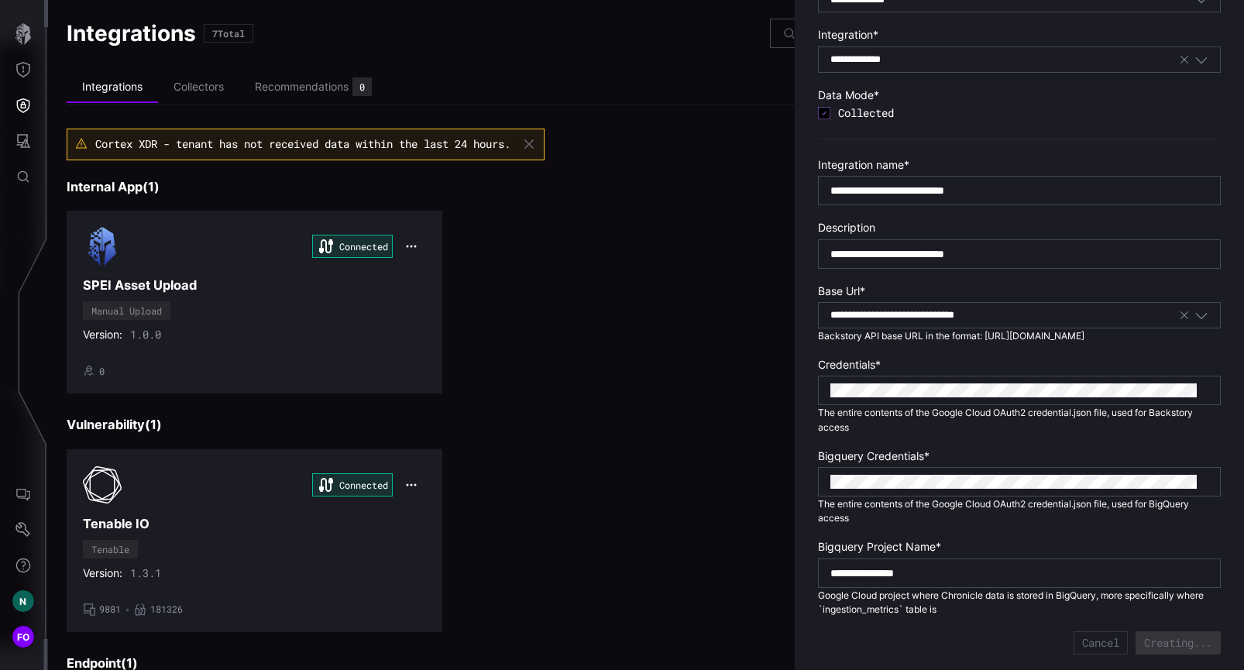
type input "***"
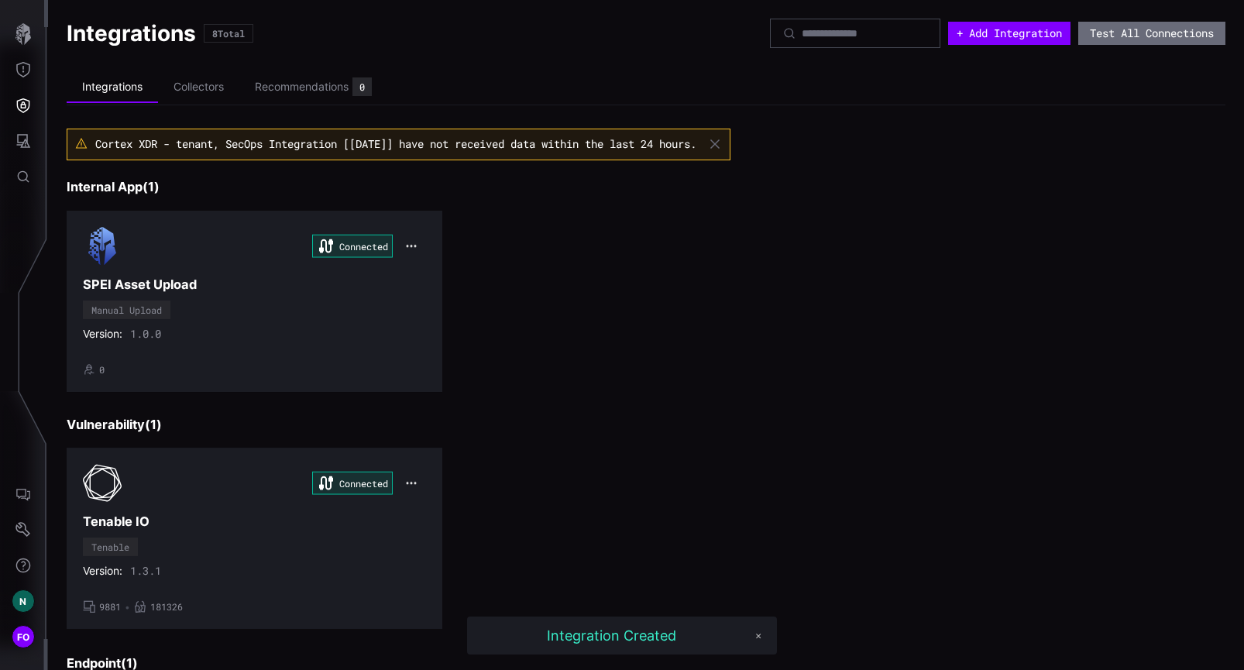
scroll to position [942, 0]
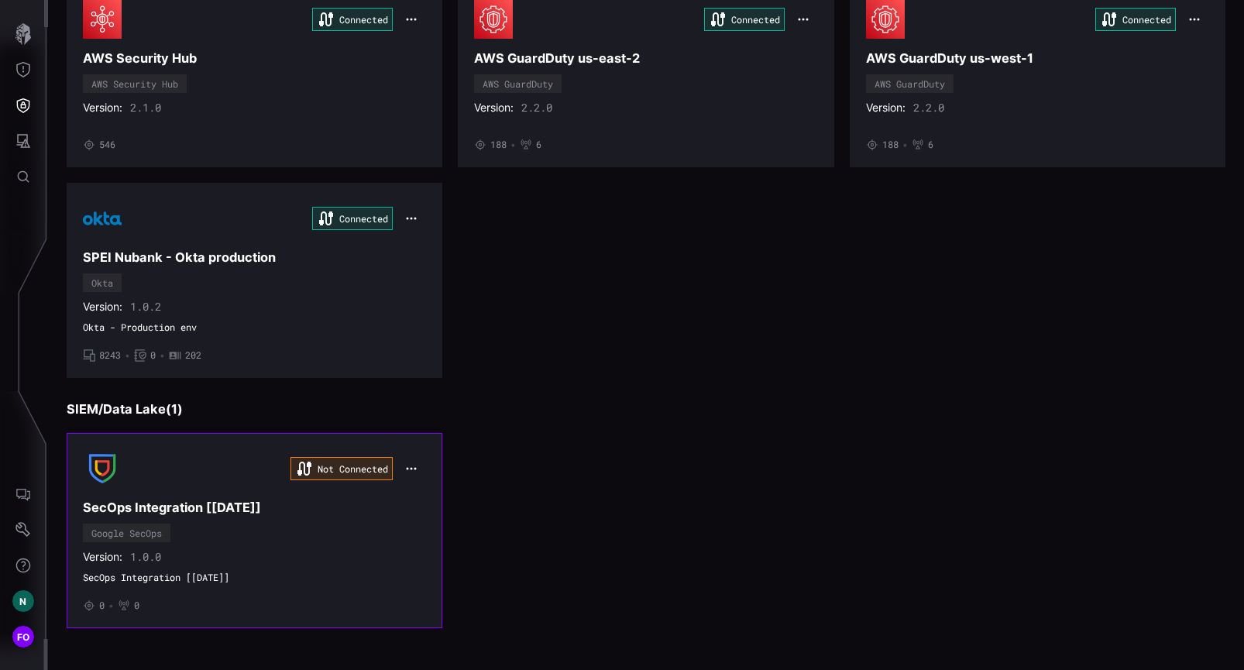
click at [320, 535] on div "Not Connected SecOps Integration [[DATE]] Google SecOps Version: 1.0.0 SecOps I…" at bounding box center [254, 530] width 343 height 163
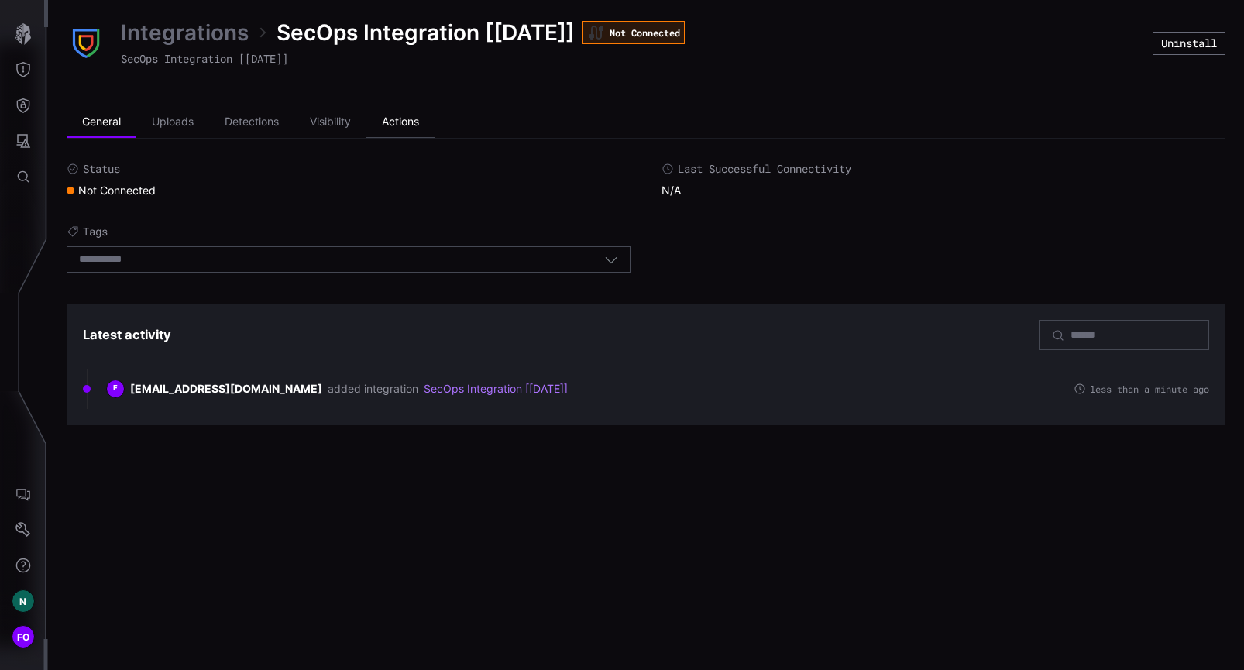
click at [410, 124] on li "Actions" at bounding box center [400, 122] width 68 height 31
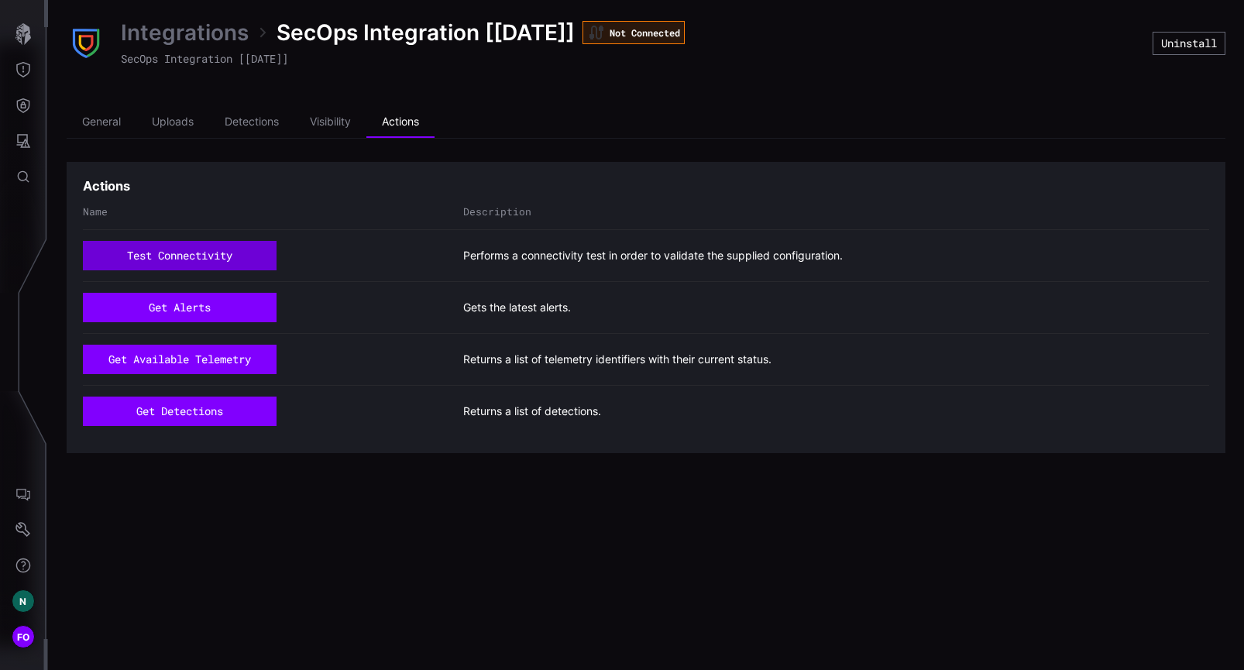
click at [173, 259] on button "test connectivity" at bounding box center [180, 255] width 194 height 29
click at [104, 125] on li "General" at bounding box center [102, 122] width 70 height 31
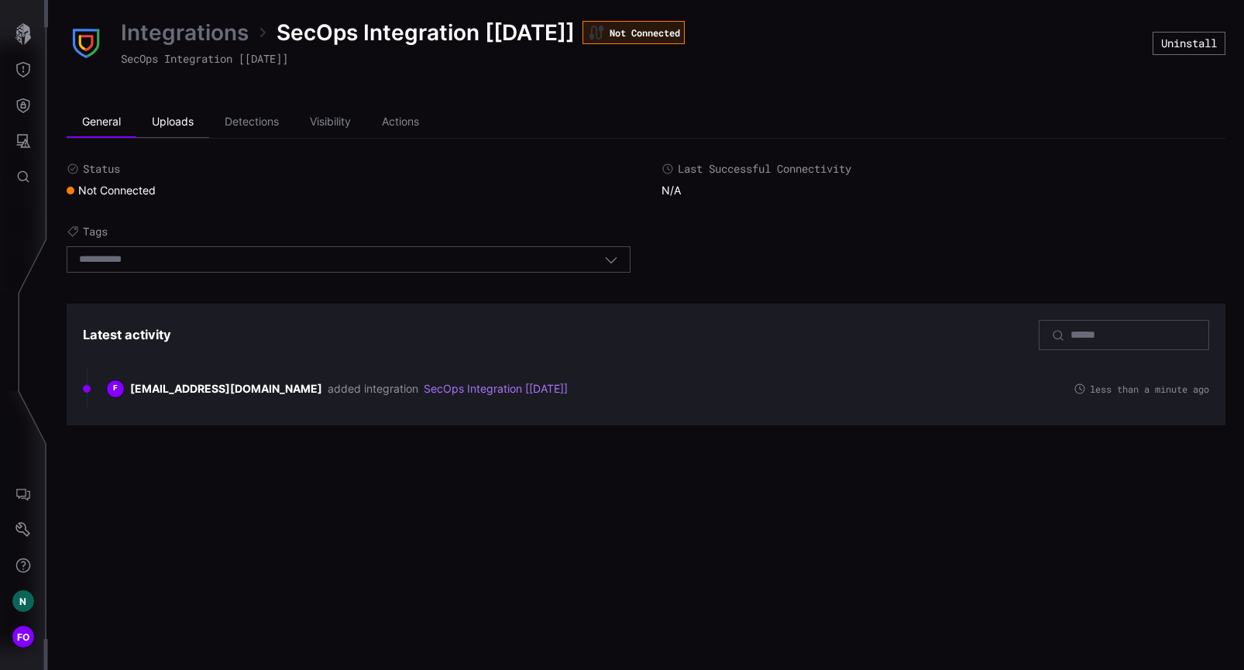
click at [190, 124] on li "Uploads" at bounding box center [172, 122] width 73 height 31
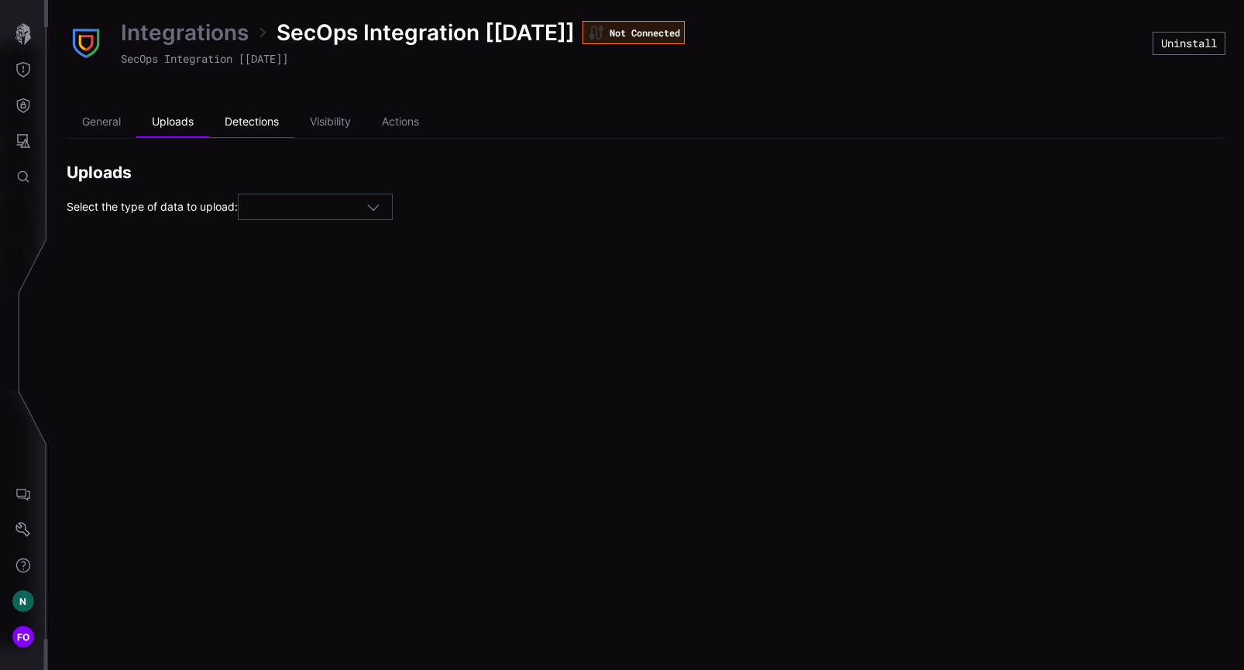
click at [250, 121] on li "Detections" at bounding box center [251, 122] width 85 height 31
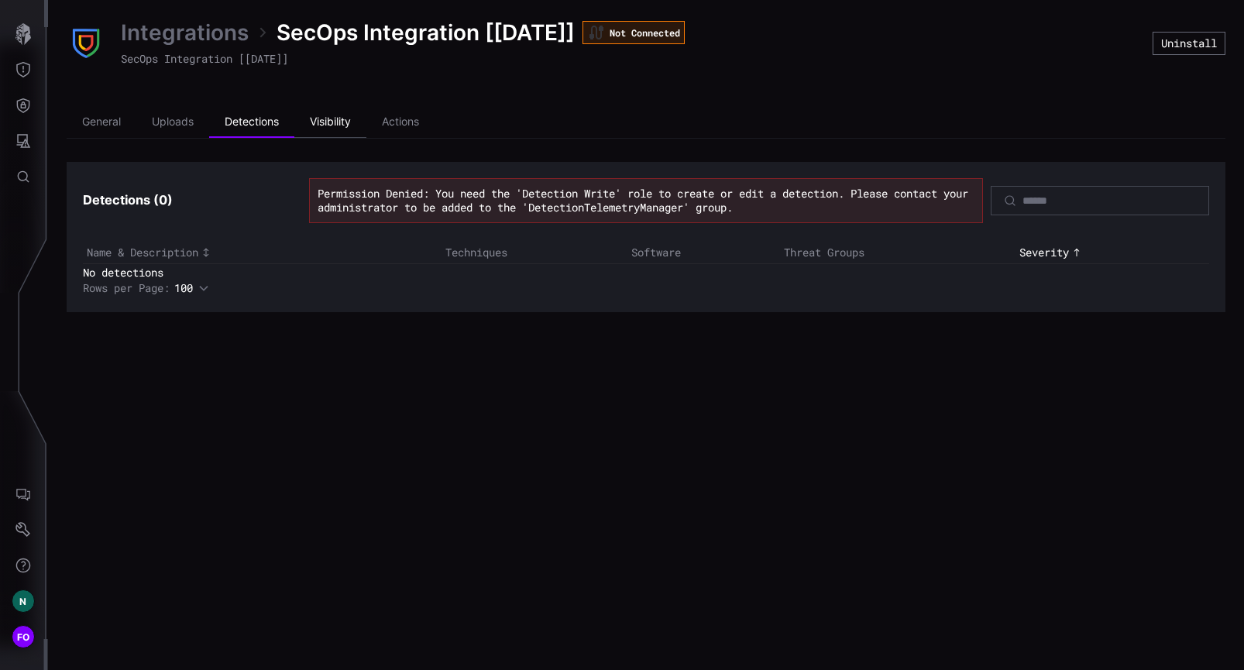
click at [348, 121] on li "Visibility" at bounding box center [330, 122] width 72 height 31
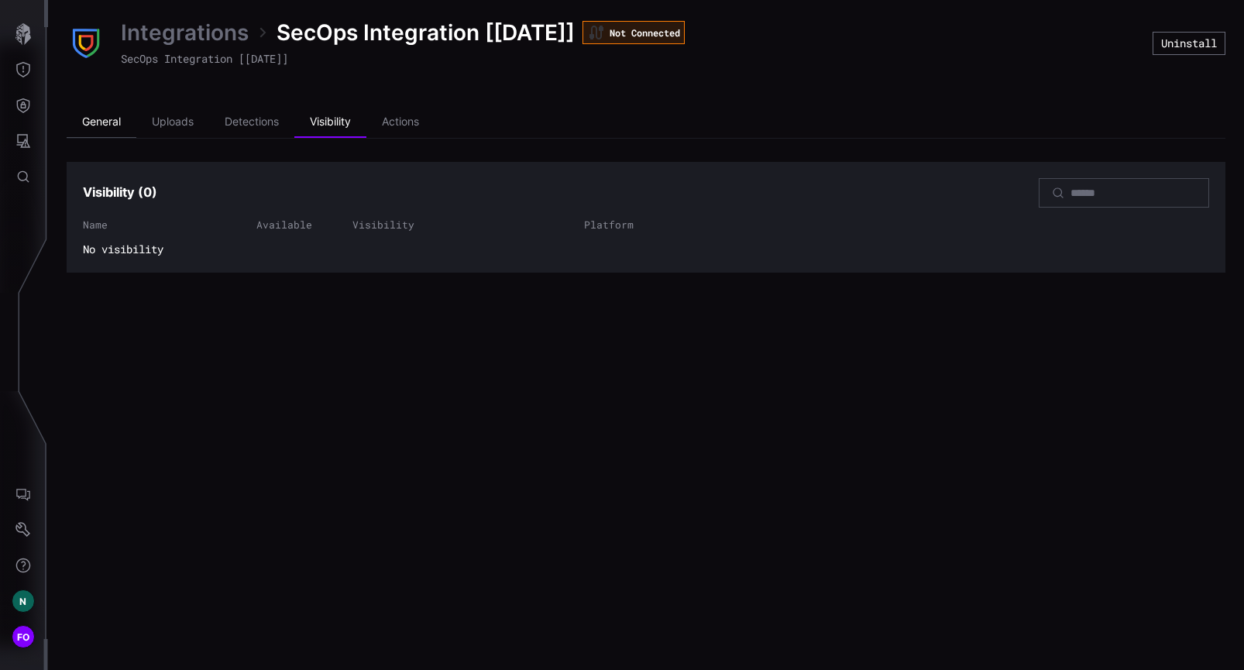
click at [105, 117] on li "General" at bounding box center [102, 122] width 70 height 31
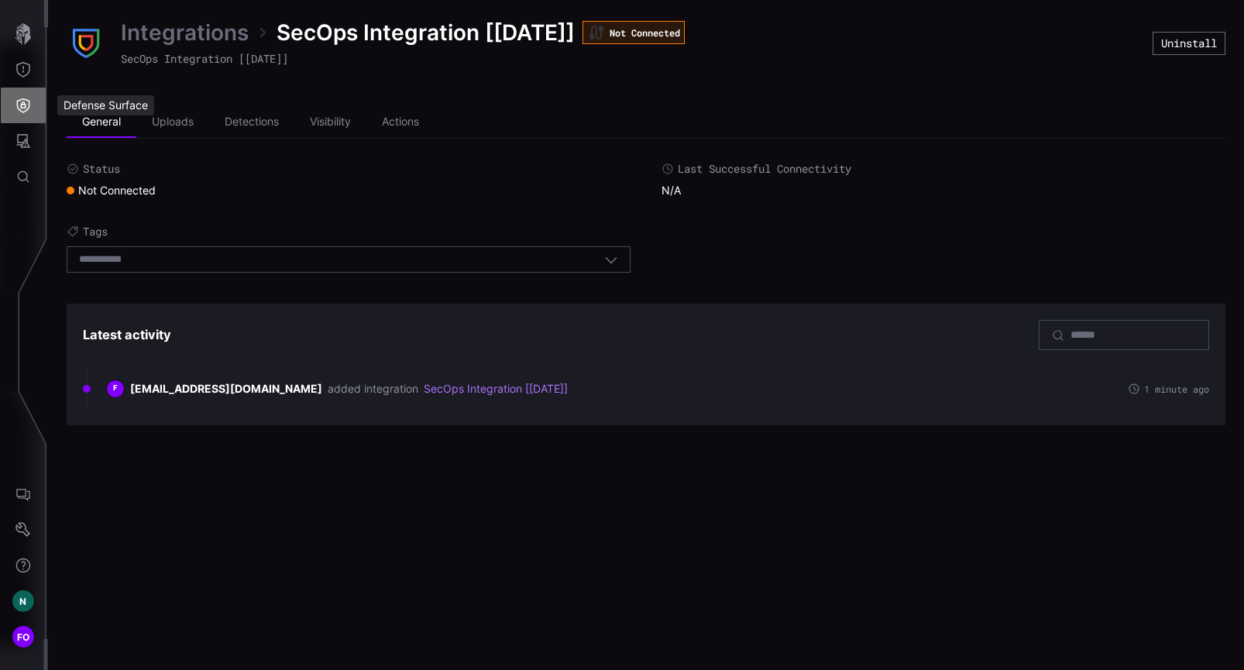
click at [30, 98] on icon "Defense Surface" at bounding box center [22, 105] width 15 height 15
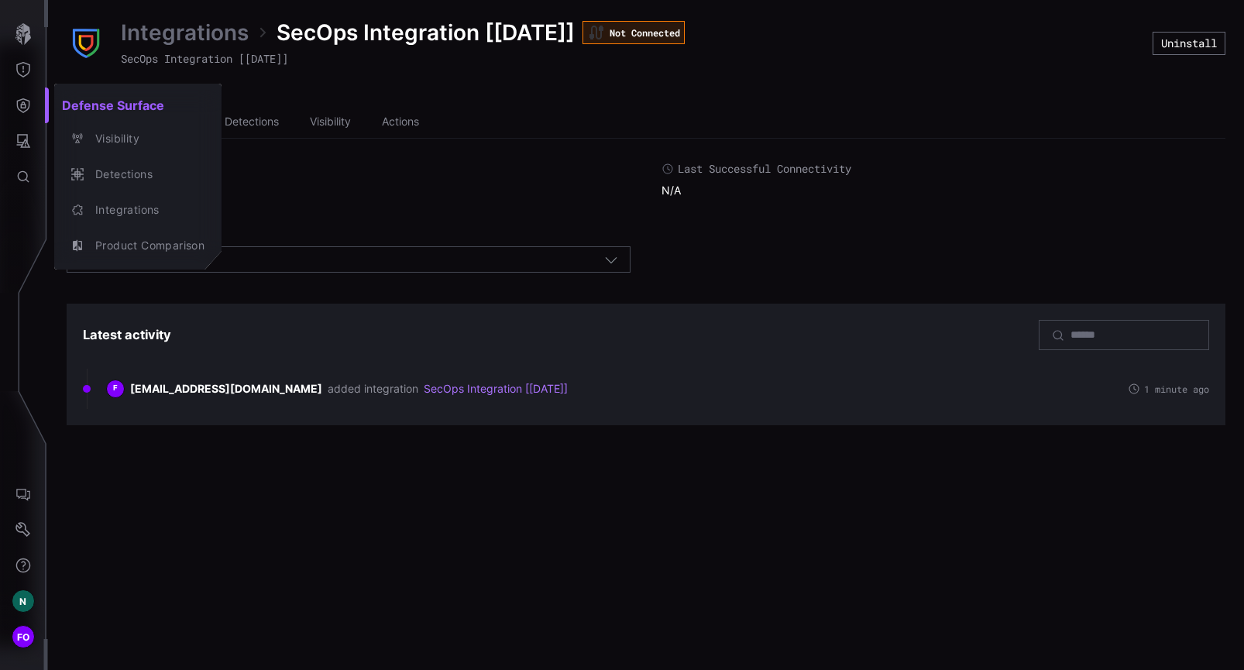
click at [29, 33] on div at bounding box center [622, 335] width 1244 height 670
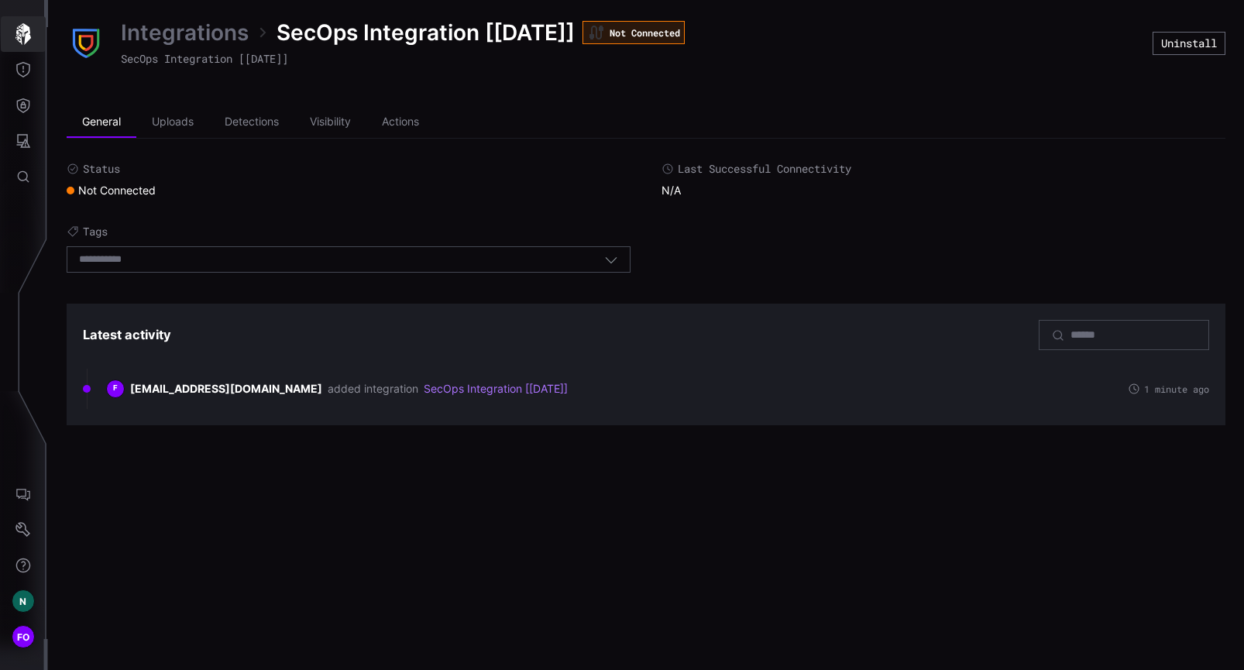
click at [23, 29] on icon "button" at bounding box center [22, 34] width 15 height 22
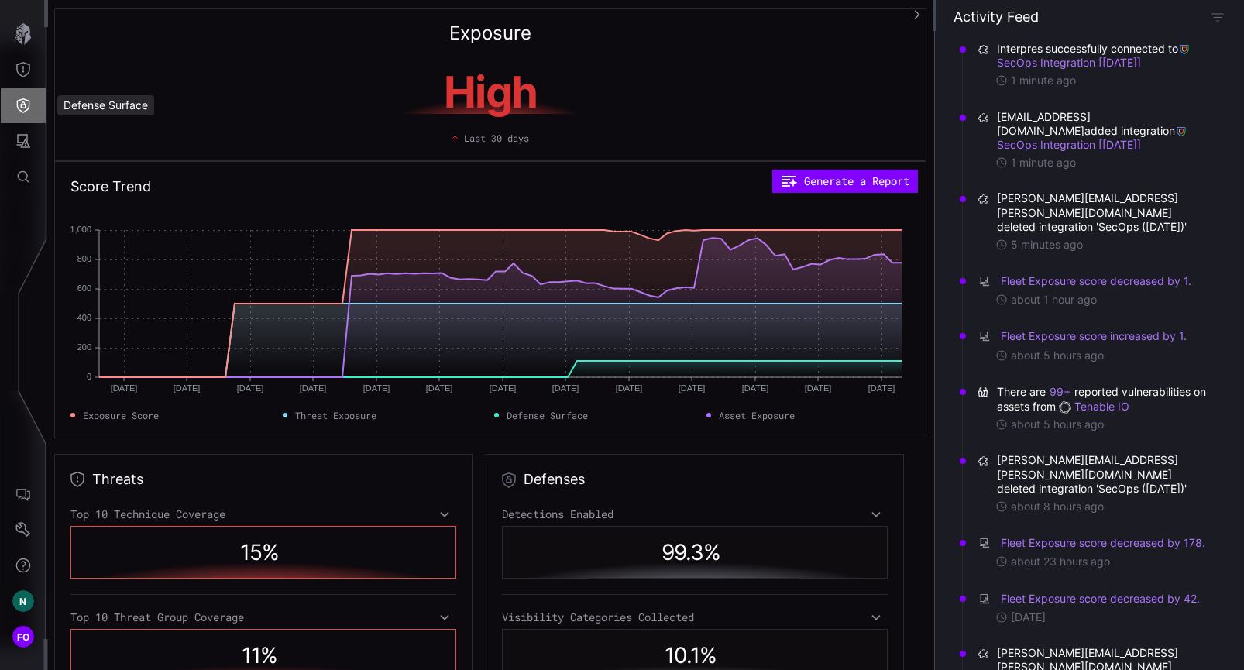
click at [19, 107] on icon "Defense Surface" at bounding box center [22, 105] width 15 height 15
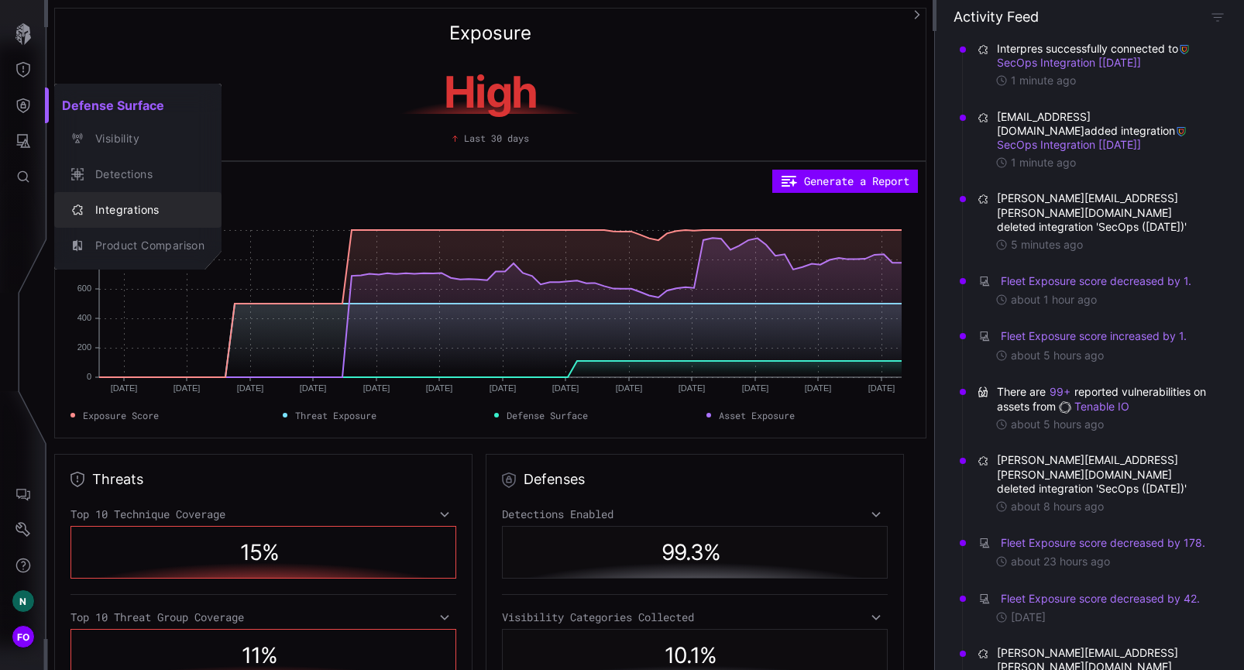
click at [138, 210] on div "Integrations" at bounding box center [146, 210] width 117 height 19
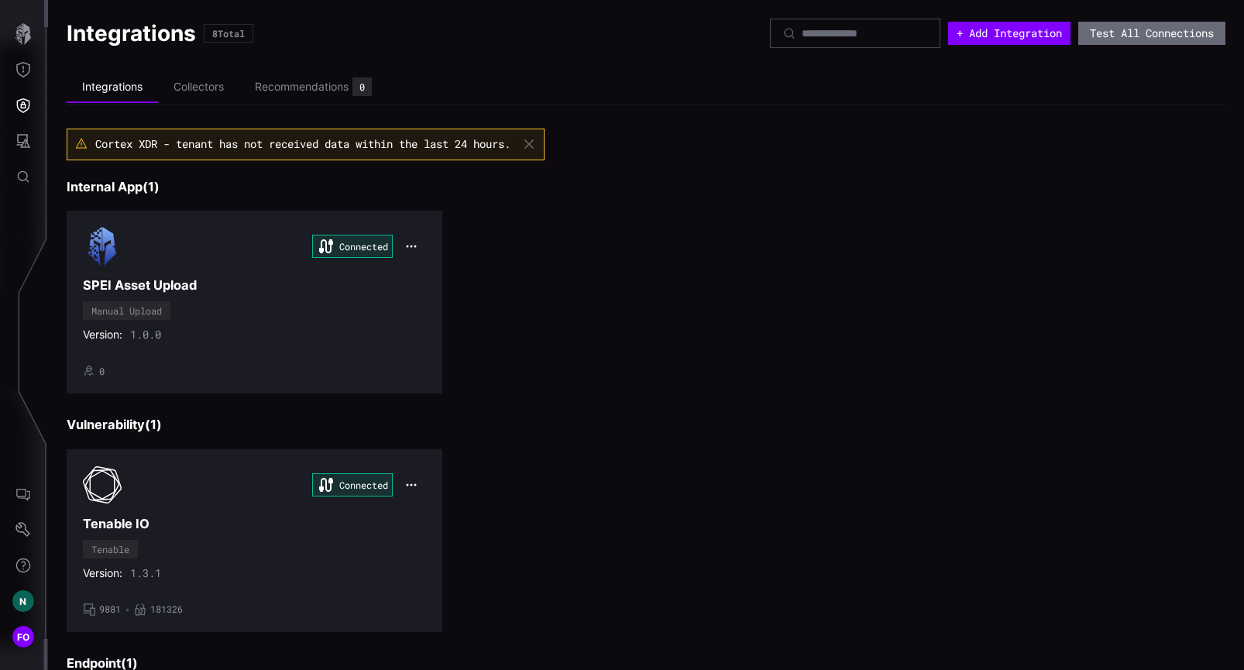
scroll to position [942, 0]
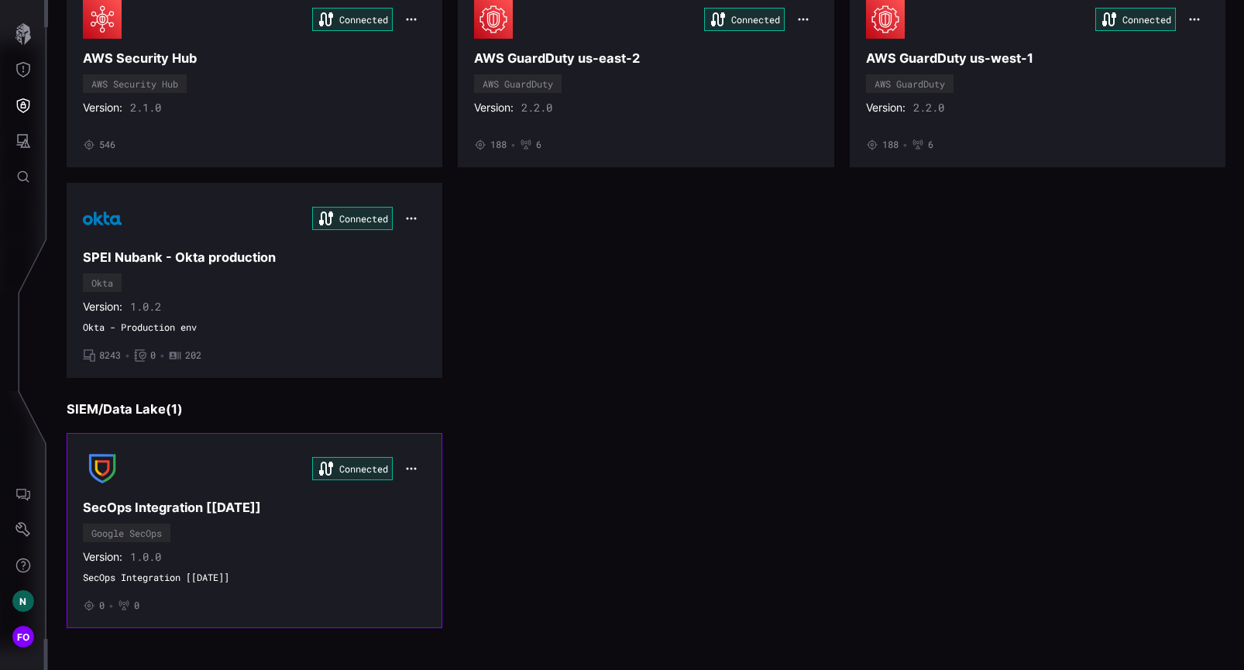
click at [390, 527] on div "Connected SecOps Integration [[DATE]] Google SecOps Version: 1.0.0 SecOps Integ…" at bounding box center [254, 530] width 343 height 163
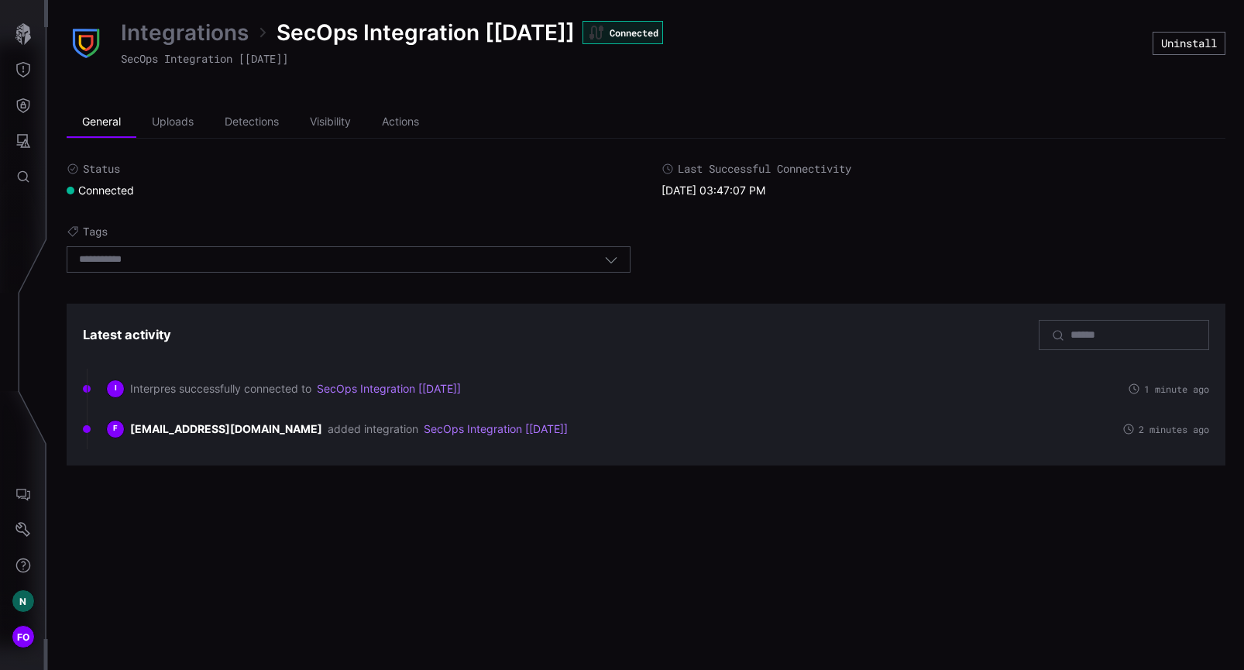
click at [791, 507] on div "Integrations SecOps Integration [[DATE]] Connected SecOps Integration [[DATE]] …" at bounding box center [646, 335] width 1196 height 670
click at [15, 36] on icon "button" at bounding box center [23, 34] width 22 height 22
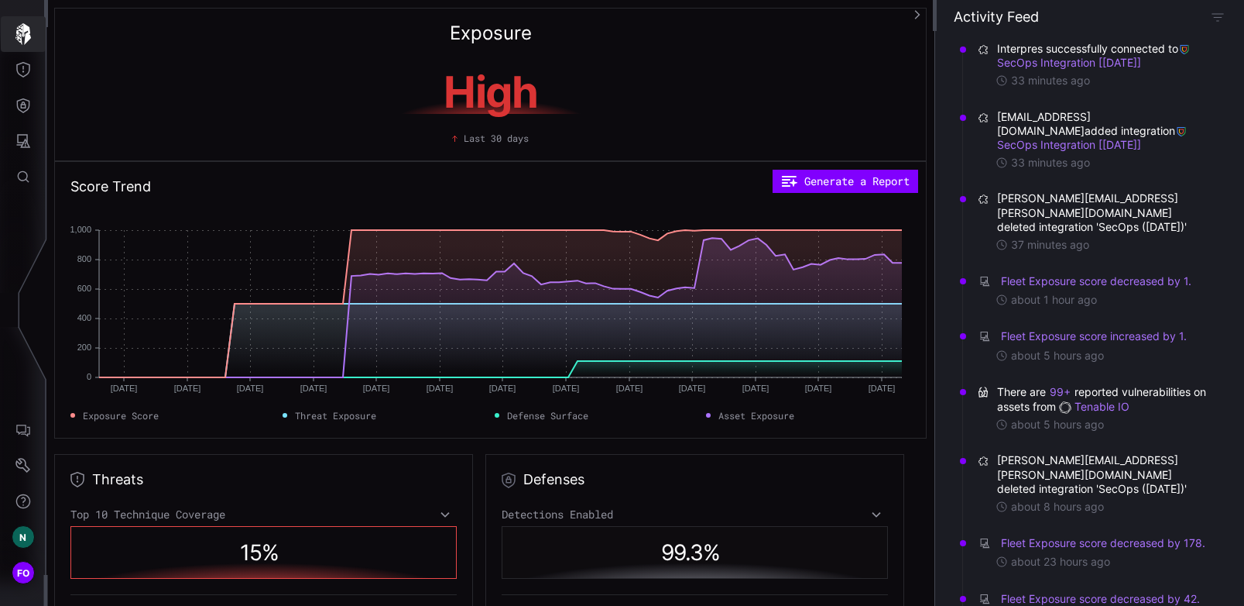
click at [22, 36] on icon "button" at bounding box center [22, 34] width 15 height 22
click at [25, 112] on icon "Defense Surface" at bounding box center [22, 105] width 15 height 15
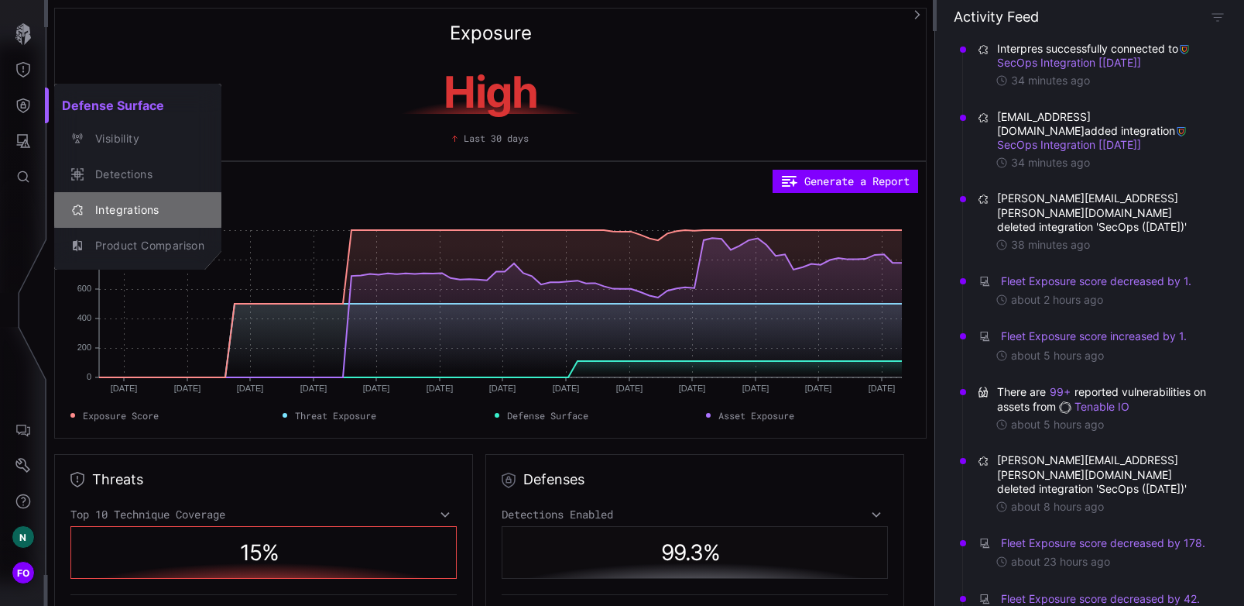
click at [136, 211] on div "Integrations" at bounding box center [146, 210] width 117 height 19
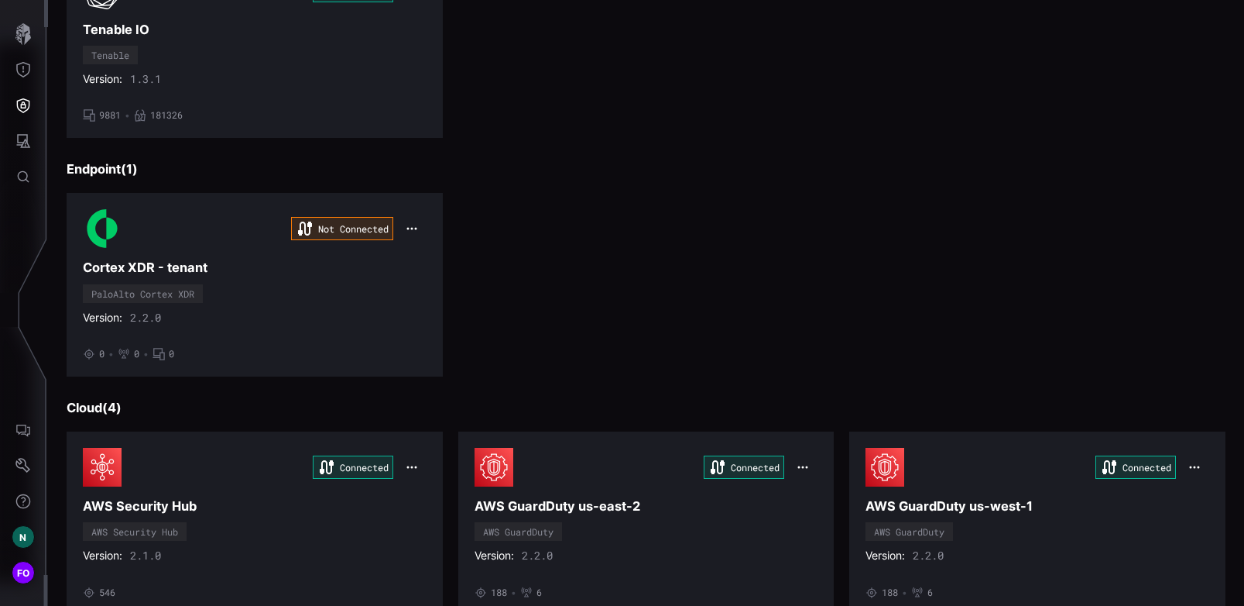
scroll to position [1006, 0]
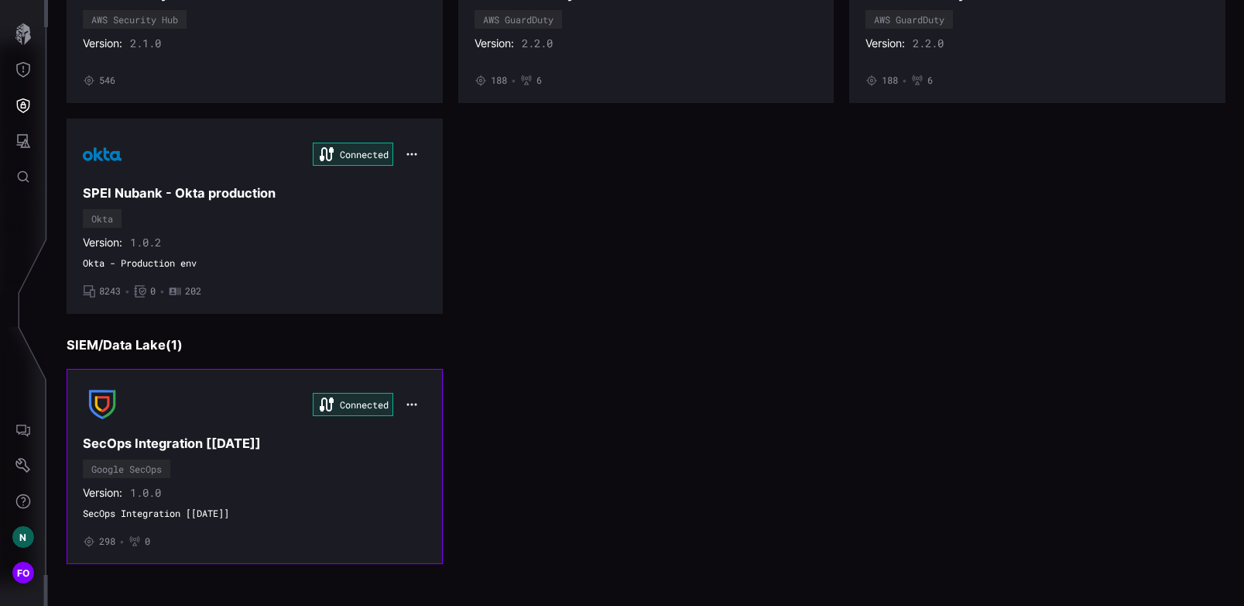
click at [303, 466] on div "Connected SecOps Integration [[DATE]] Google SecOps Version: 1.0.0 SecOps Integ…" at bounding box center [255, 466] width 344 height 163
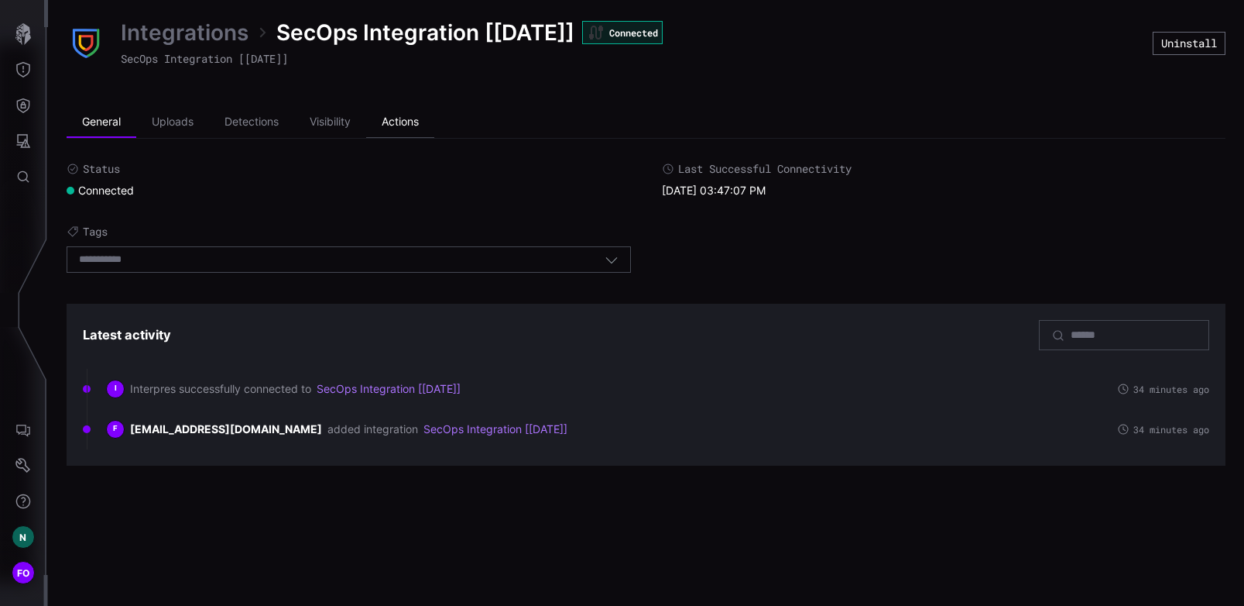
click at [400, 122] on li "Actions" at bounding box center [400, 122] width 68 height 31
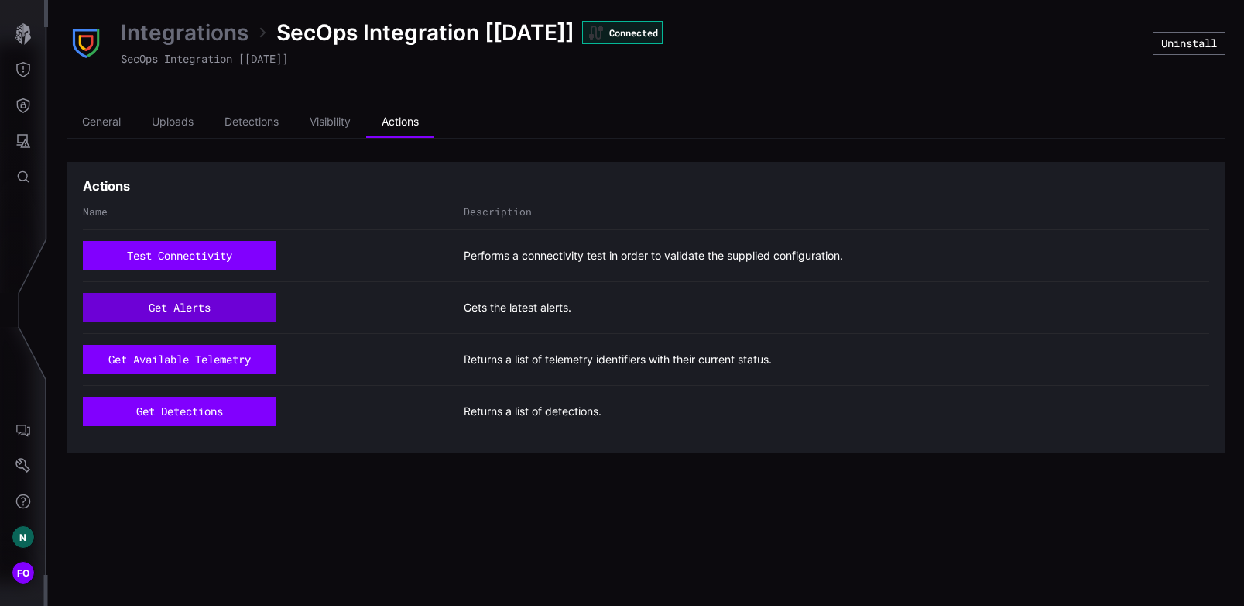
click at [216, 314] on button "get alerts" at bounding box center [180, 307] width 194 height 29
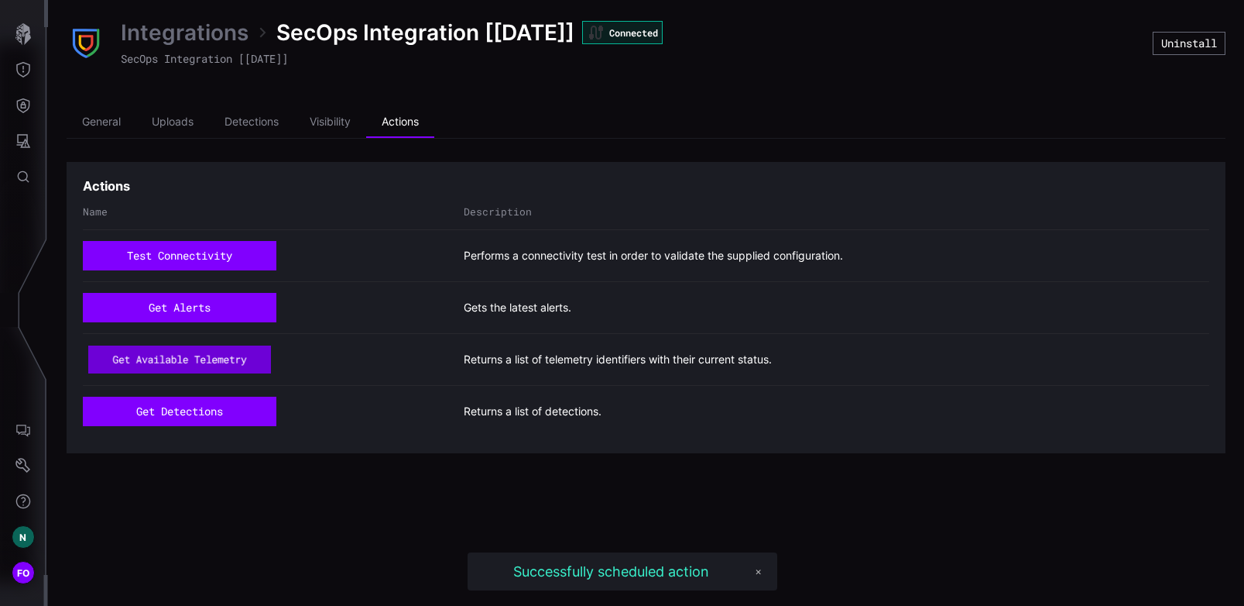
click at [230, 365] on button "get available telemetry" at bounding box center [179, 359] width 182 height 28
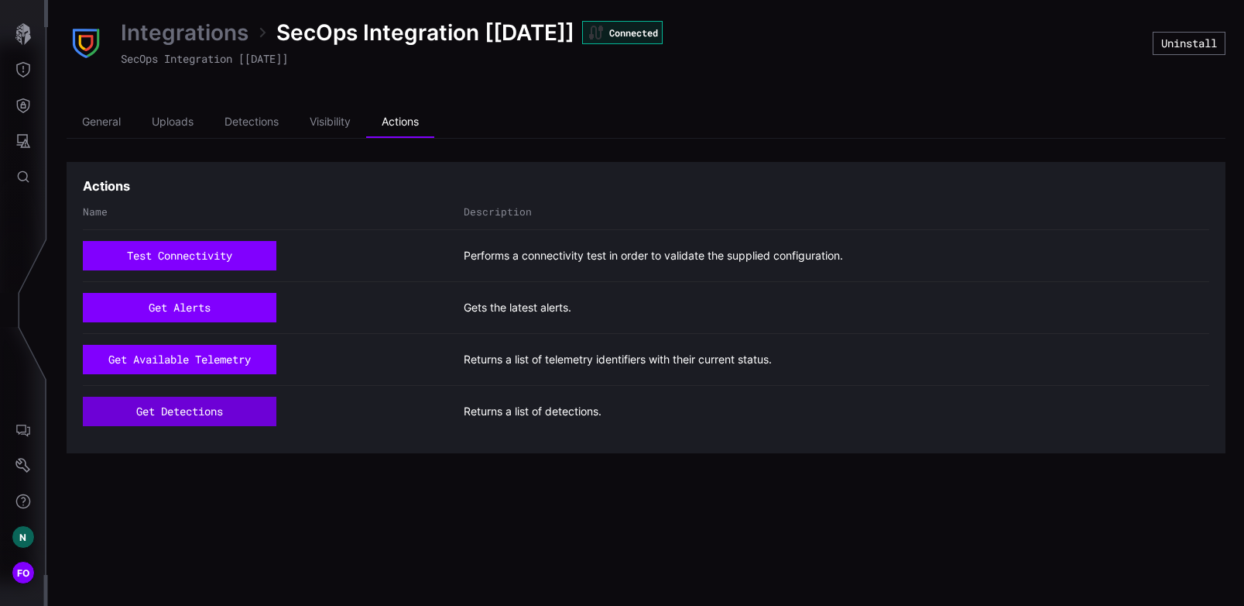
click at [201, 416] on button "get detections" at bounding box center [180, 410] width 194 height 29
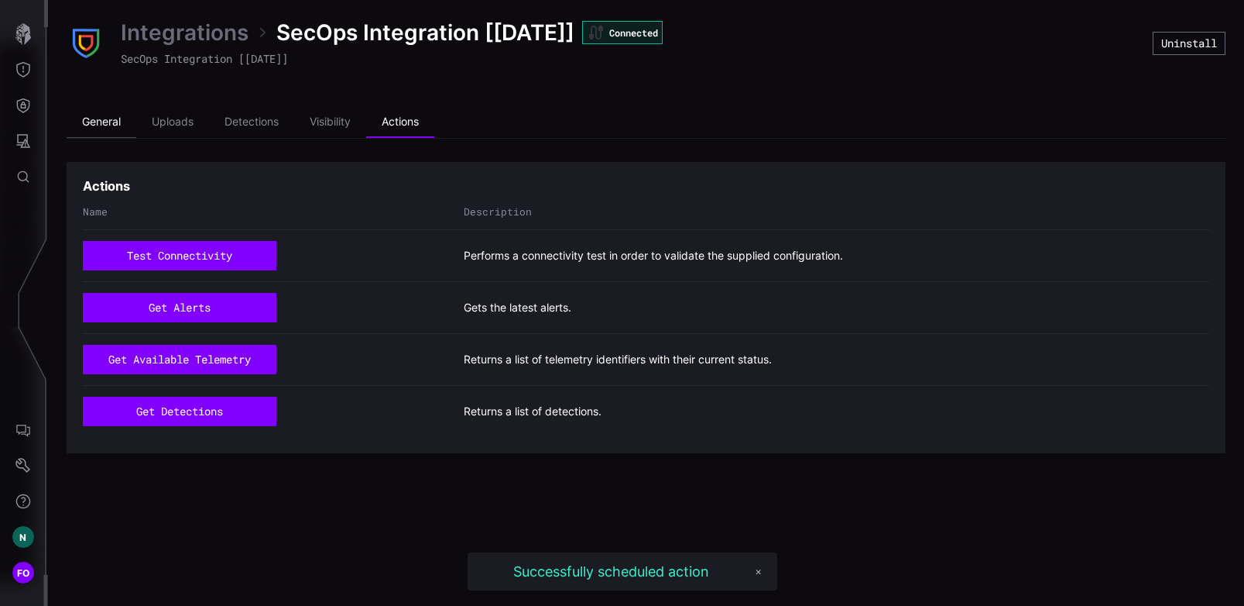
click at [108, 120] on li "General" at bounding box center [102, 122] width 70 height 31
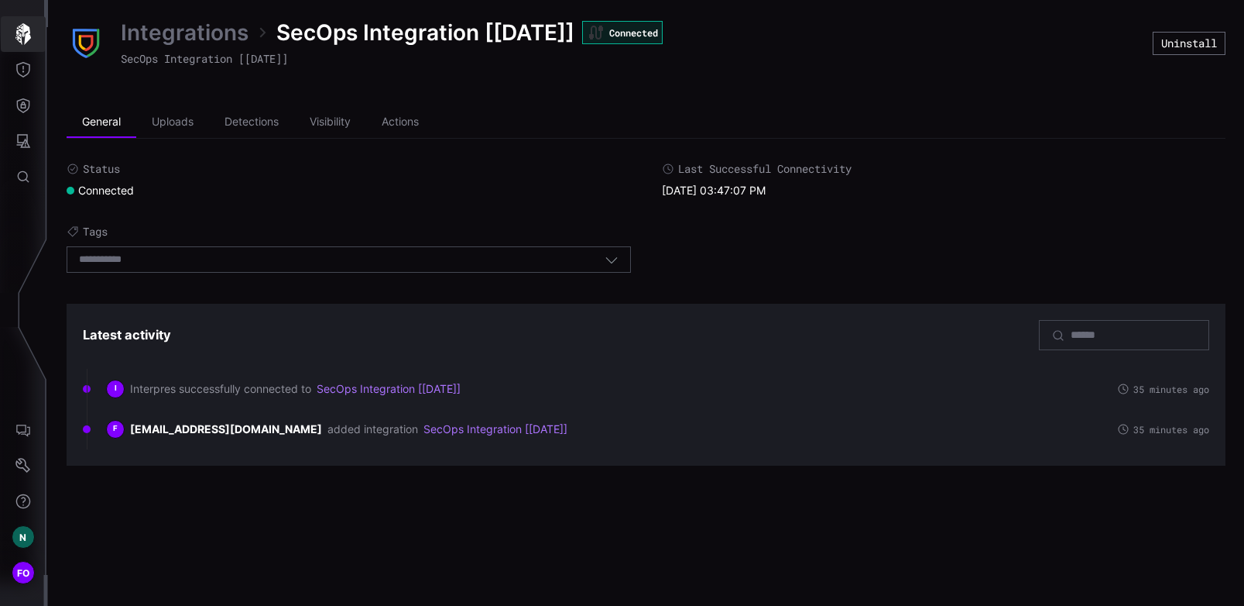
click at [26, 36] on icon "button" at bounding box center [22, 34] width 15 height 22
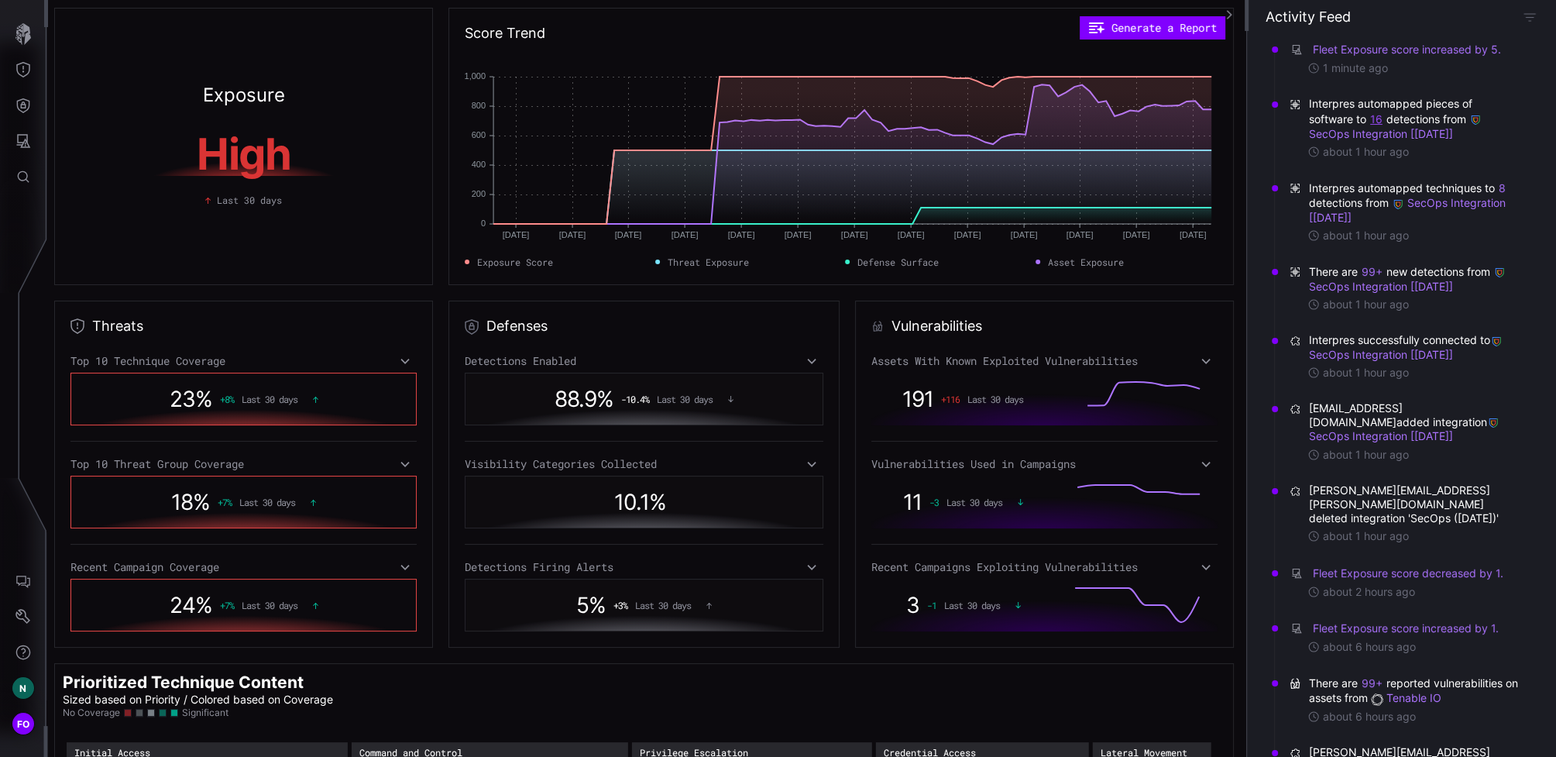
click at [1244, 117] on button "16" at bounding box center [1376, 119] width 14 height 15
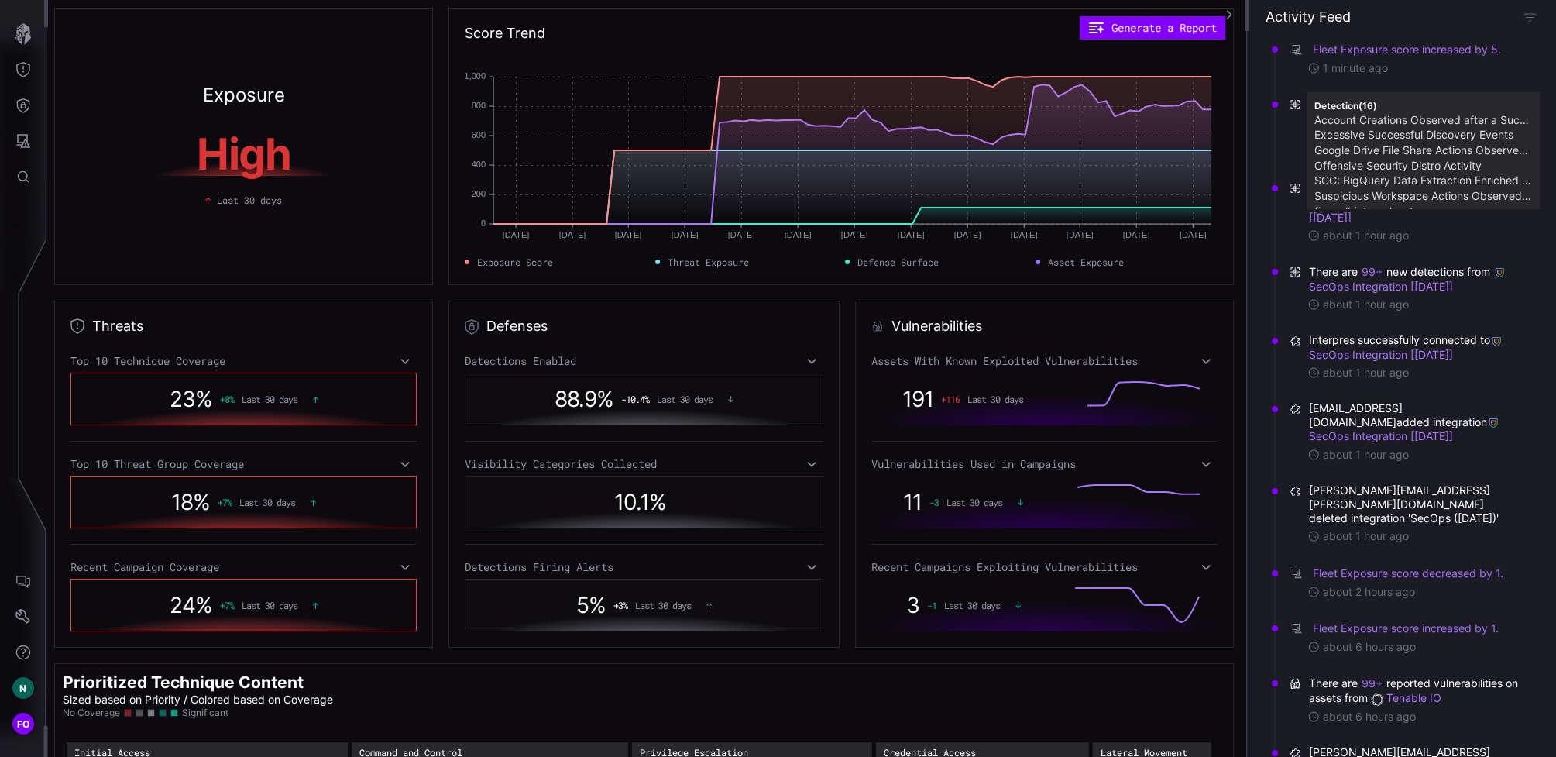
click at [1244, 151] on div "Fleet Exposure score increased by 5. 1 minute ago Interpres automapped pieces o…" at bounding box center [1401, 394] width 309 height 726
